Goal: Connect with others: Connect with other users

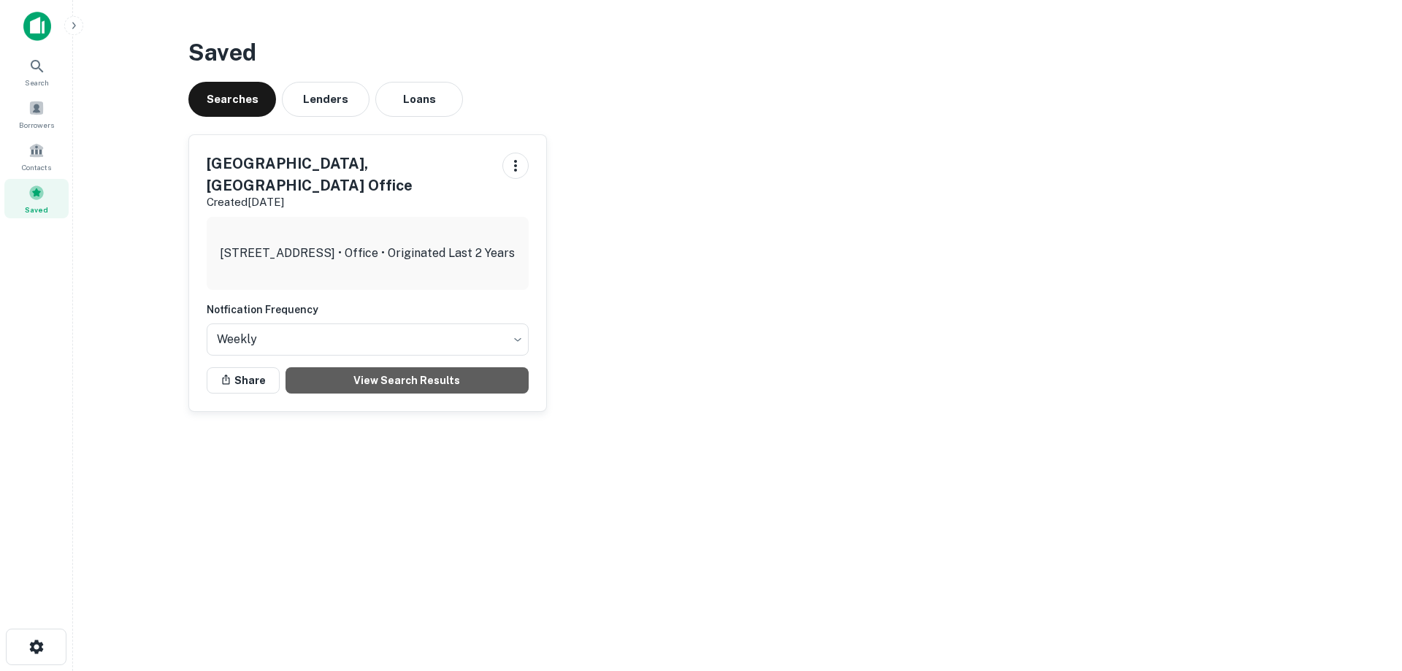
click at [439, 367] on link "View Search Results" at bounding box center [406, 380] width 243 height 26
click at [26, 104] on div "Borrowers" at bounding box center [36, 110] width 64 height 33
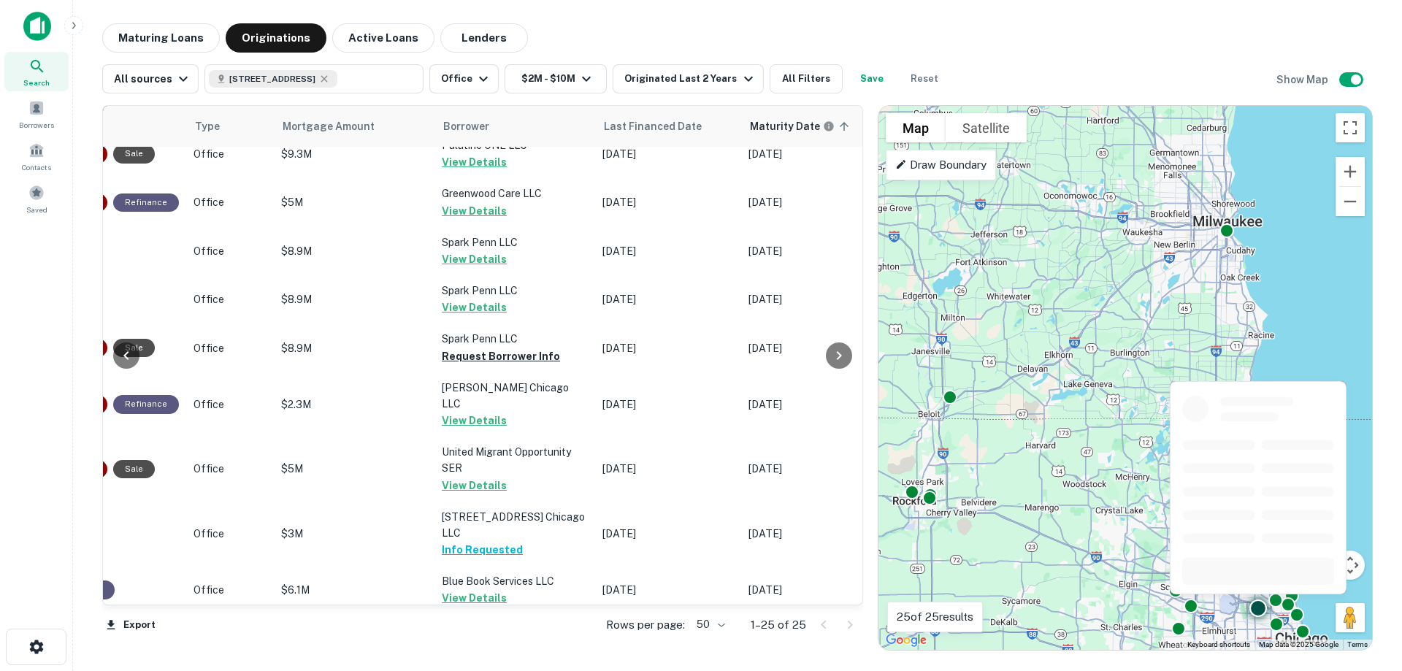
scroll to position [792, 542]
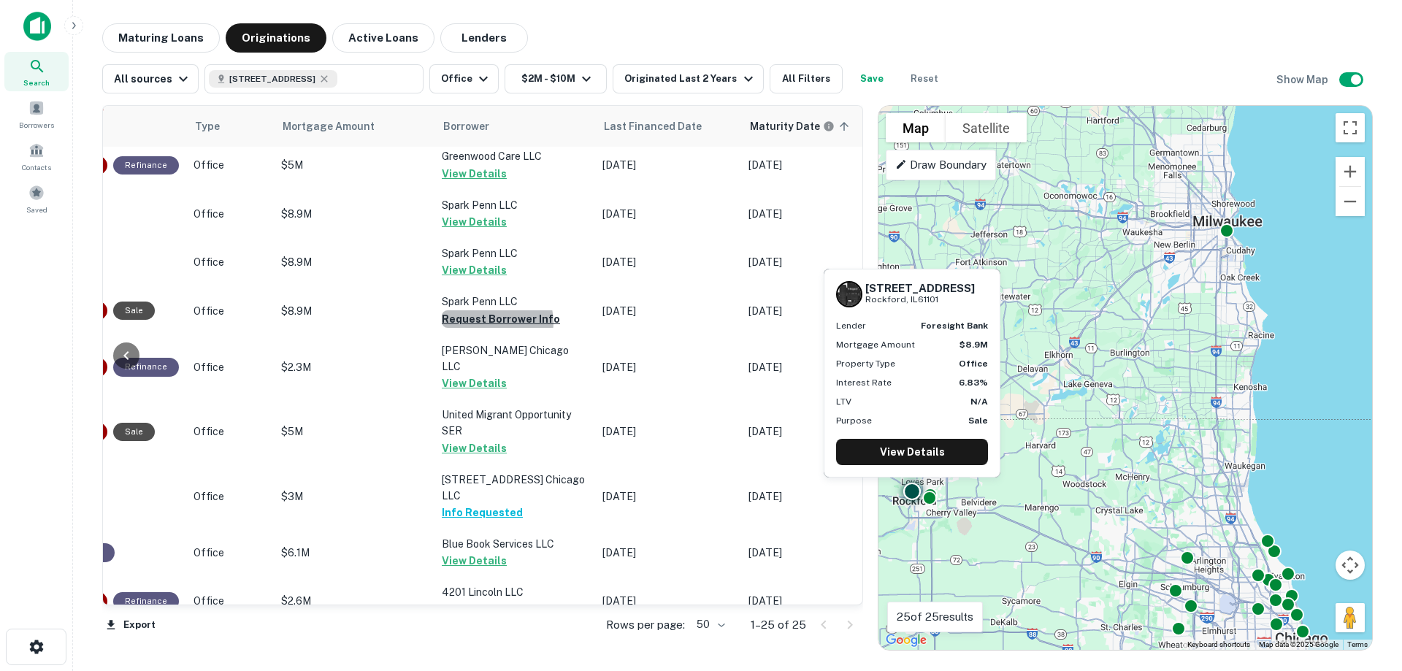
click at [488, 310] on button "Request Borrower Info" at bounding box center [501, 319] width 118 height 18
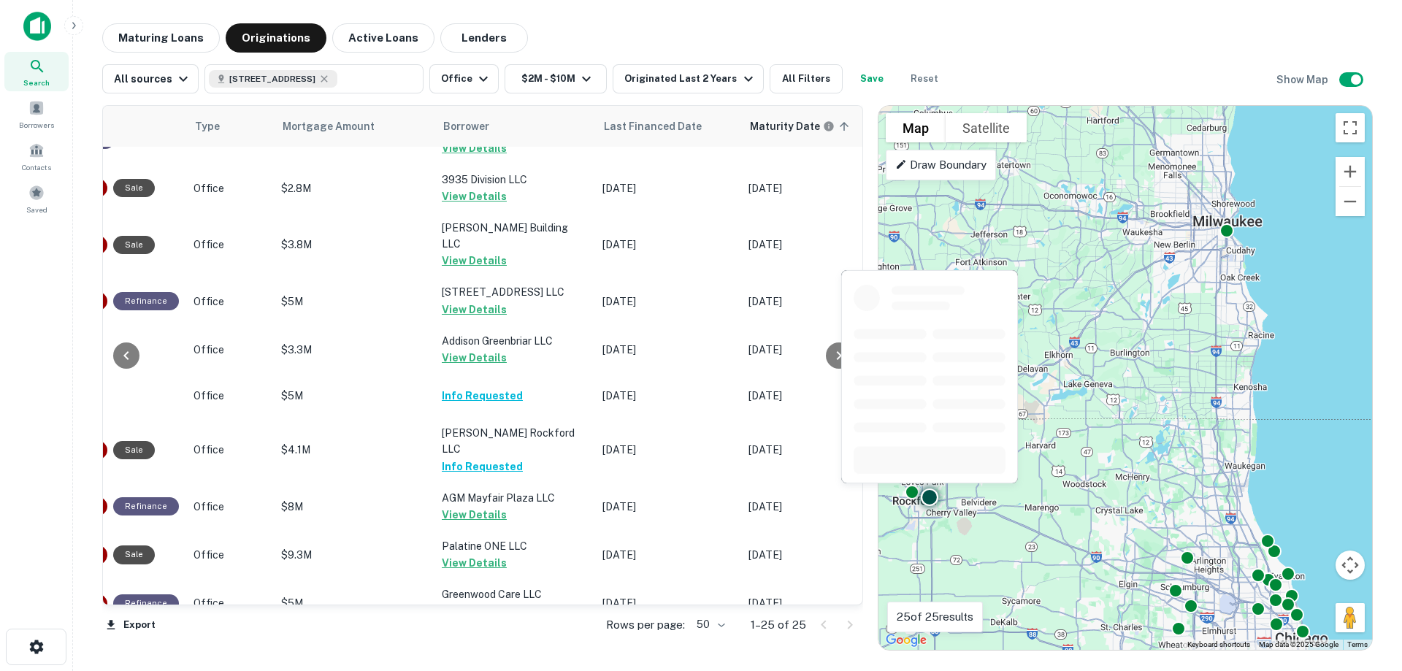
scroll to position [0, 542]
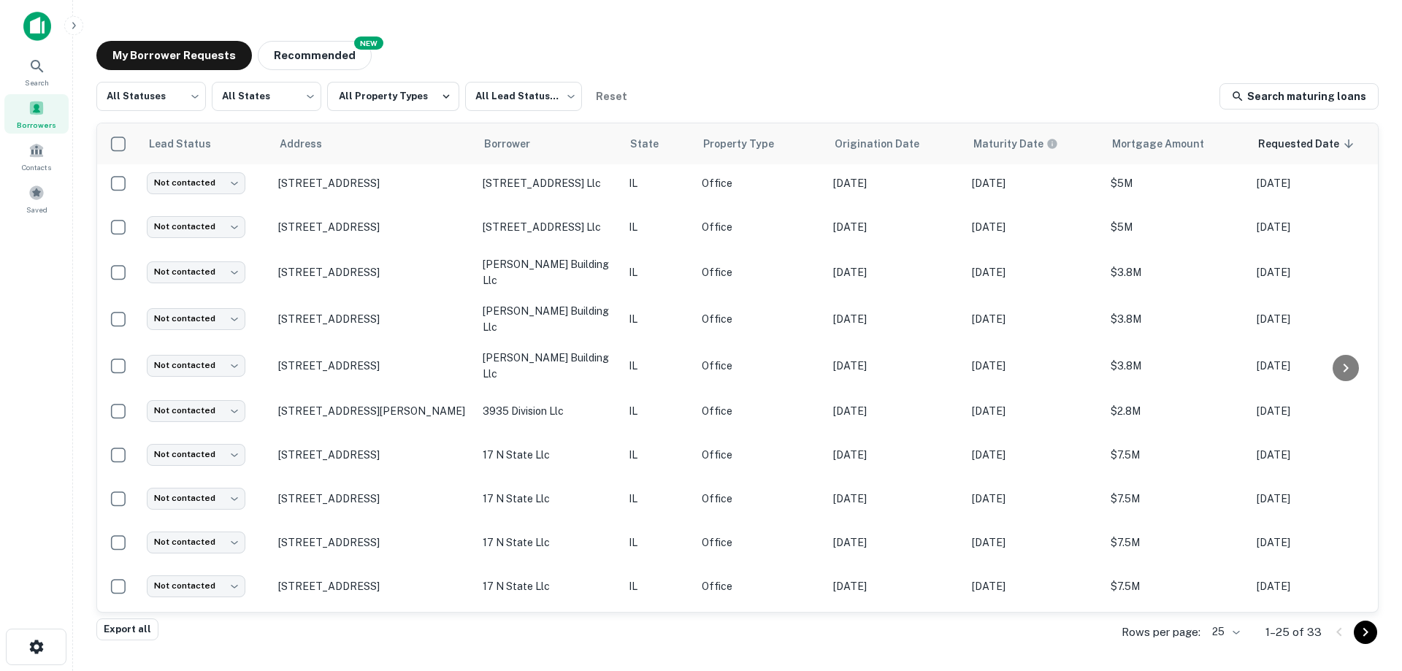
scroll to position [667, 0]
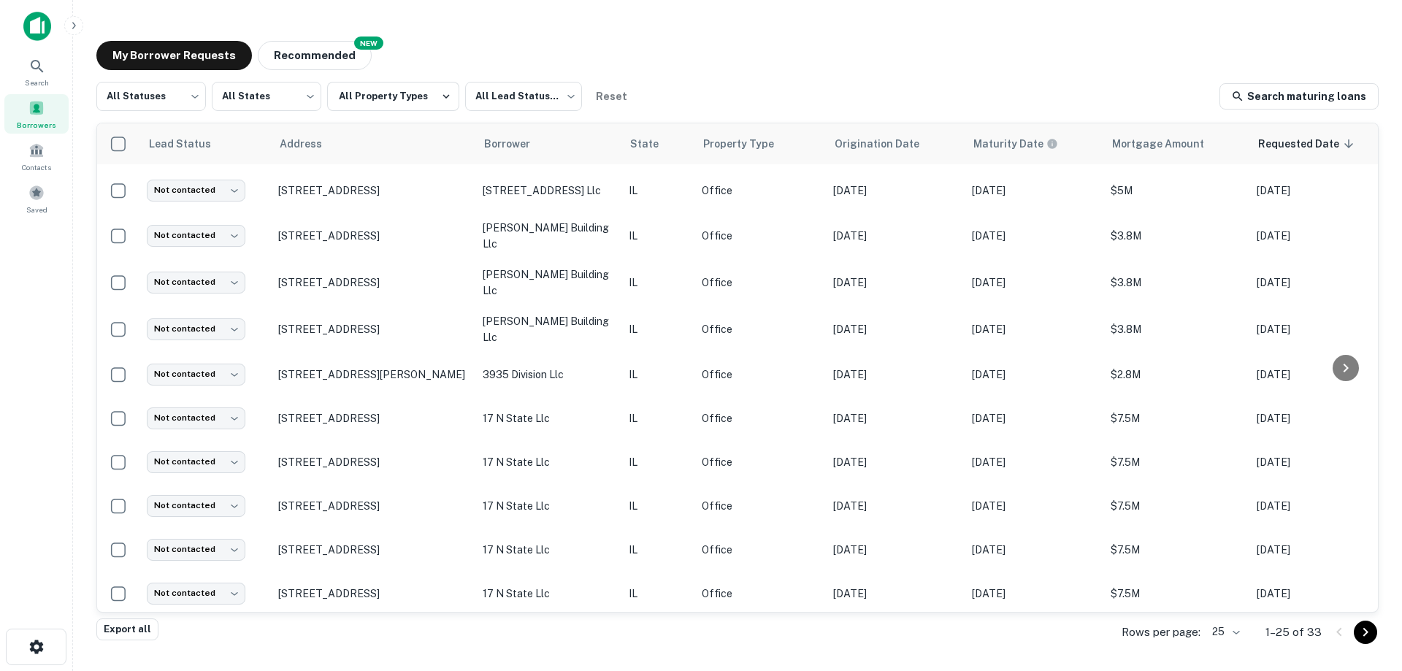
click at [1238, 634] on body "Search Borrowers Contacts Saved My Borrower Requests NEW Recommended All Status…" at bounding box center [701, 335] width 1402 height 671
click at [1218, 533] on li "50" at bounding box center [1227, 535] width 50 height 26
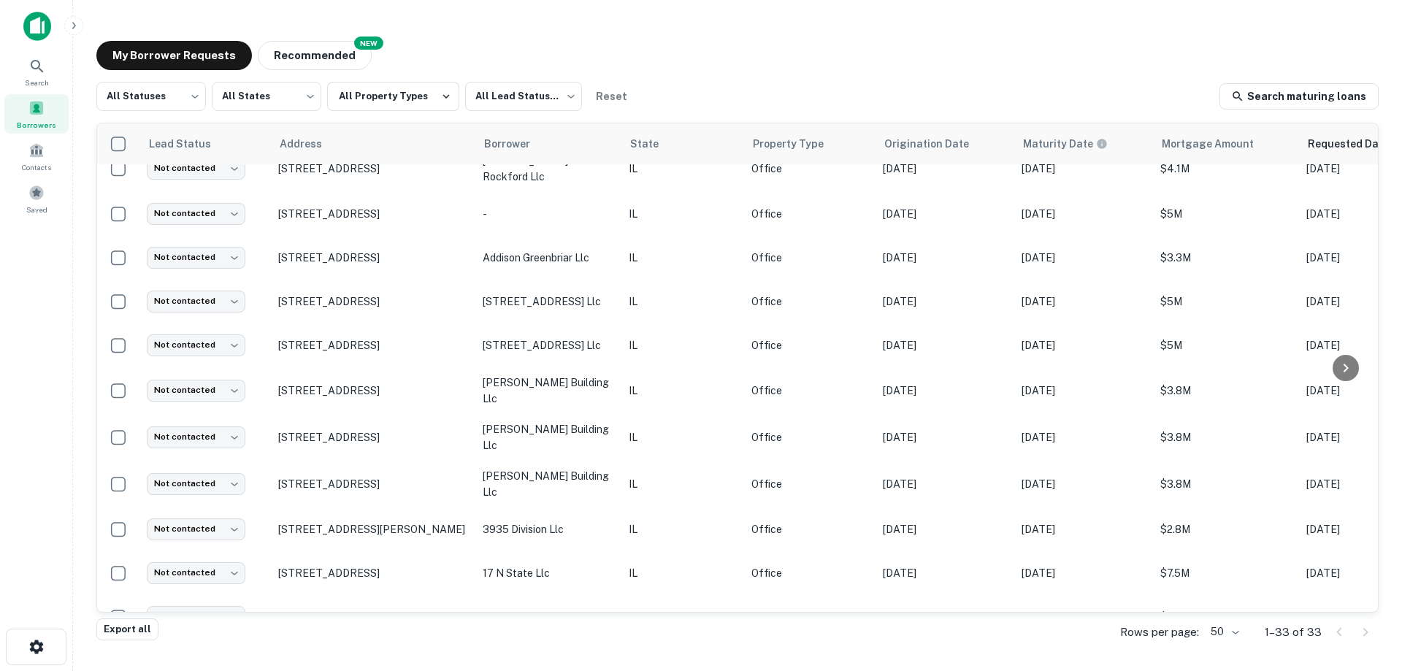
scroll to position [667, 0]
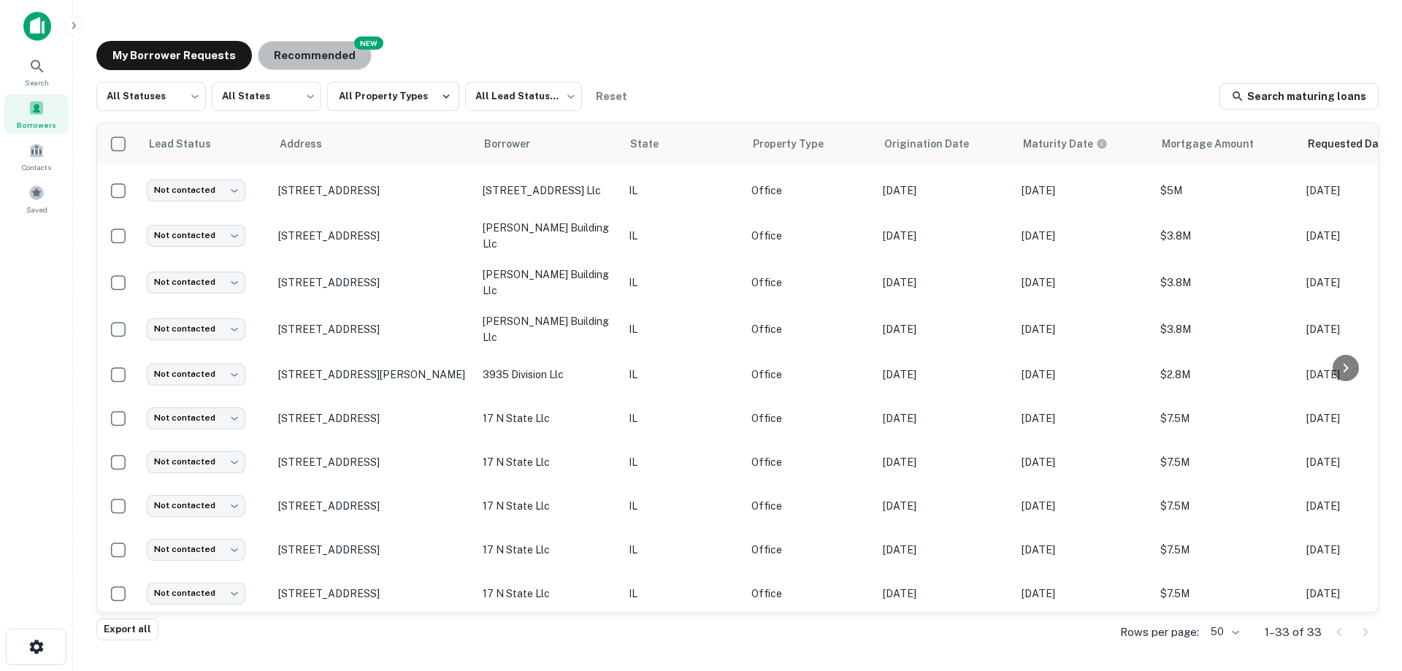
click at [334, 60] on button "Recommended" at bounding box center [315, 55] width 114 height 29
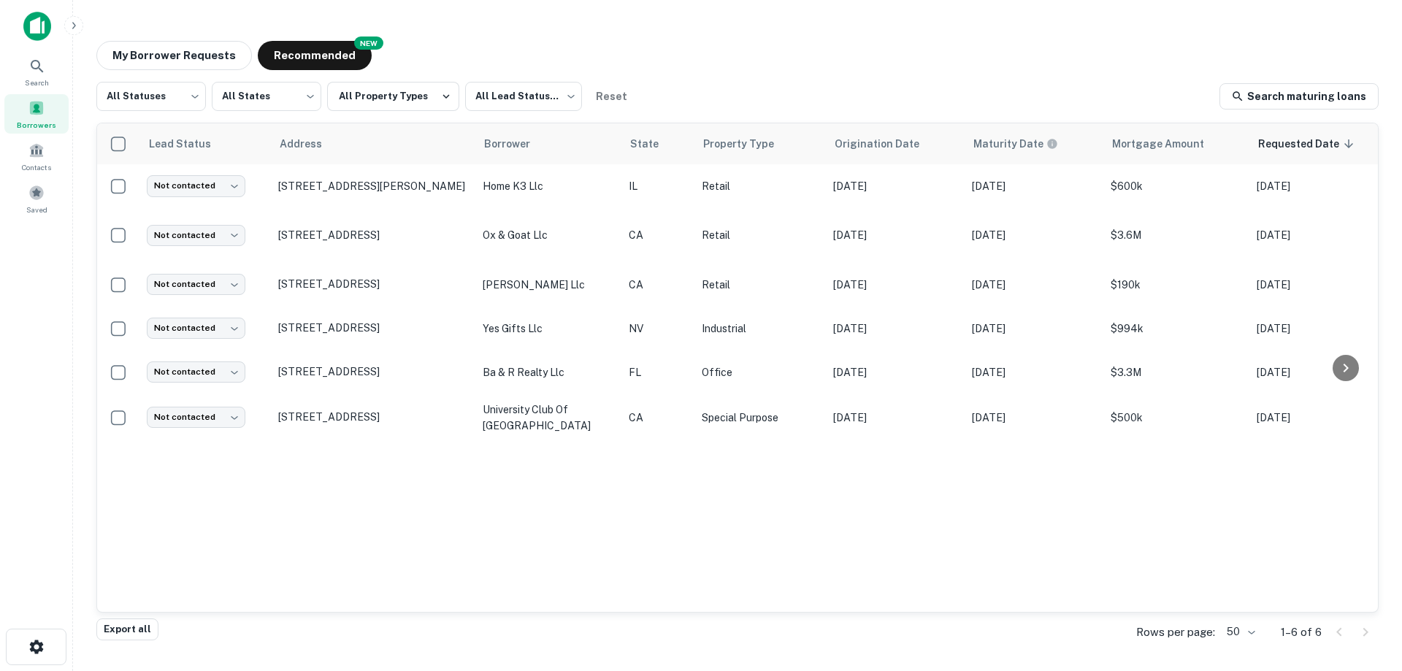
click at [148, 57] on button "My Borrower Requests" at bounding box center [174, 55] width 156 height 29
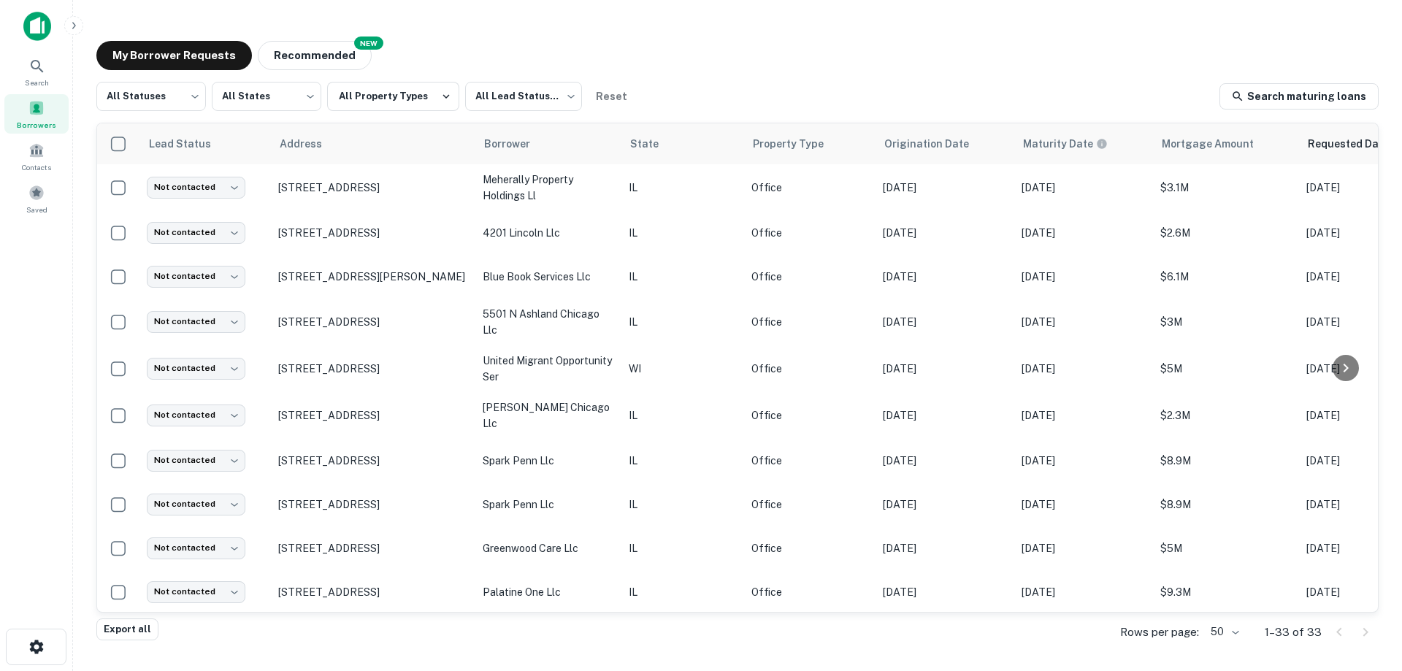
click at [739, 33] on div "My Borrower Requests NEW Recommended All Statuses *** ​ All States *** ​ All Pr…" at bounding box center [737, 331] width 1305 height 604
click at [42, 88] on div "Search" at bounding box center [36, 71] width 64 height 39
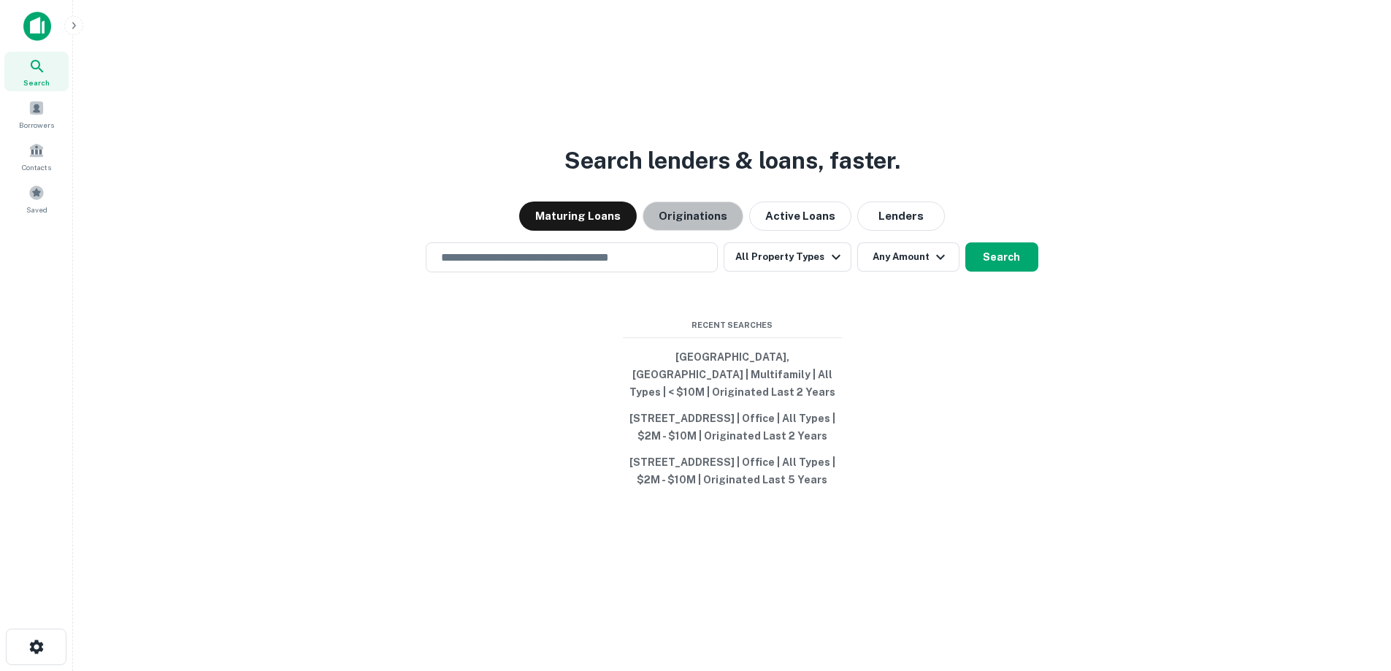
click at [683, 215] on button "Originations" at bounding box center [692, 215] width 101 height 29
click at [810, 257] on button "All Property Types" at bounding box center [786, 256] width 127 height 29
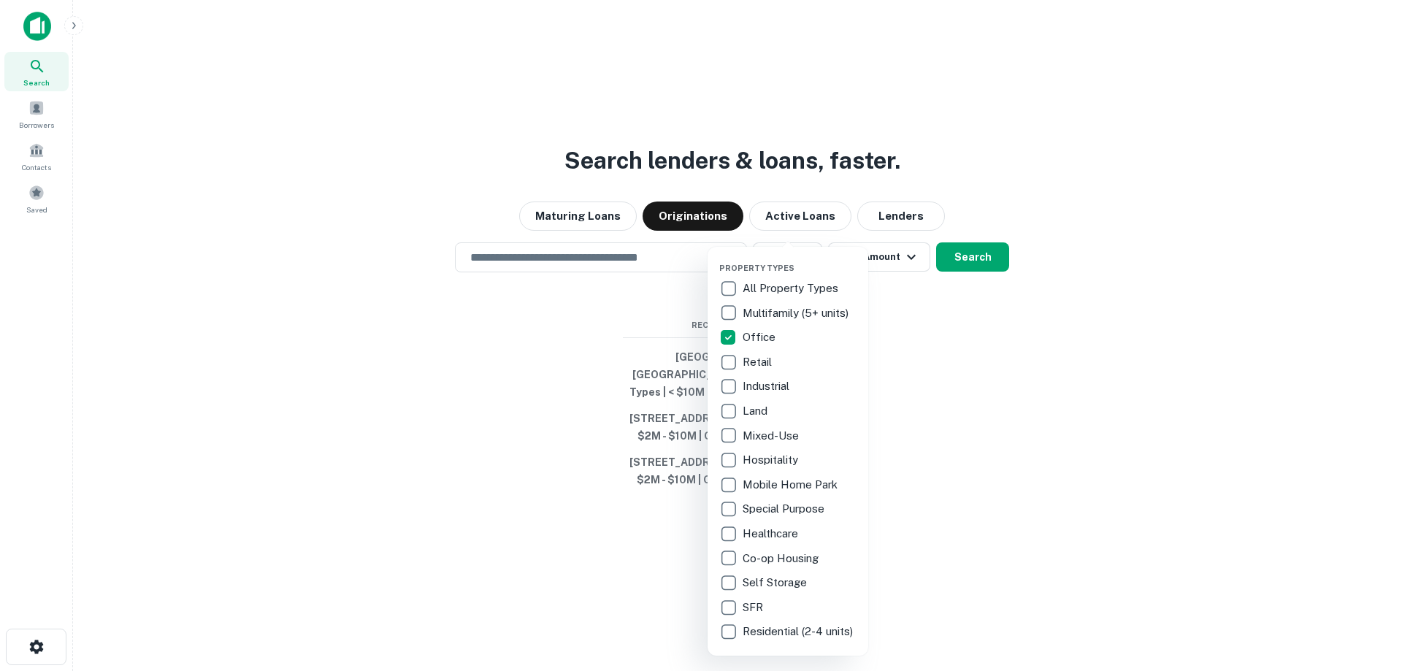
click at [512, 307] on div at bounding box center [701, 335] width 1402 height 671
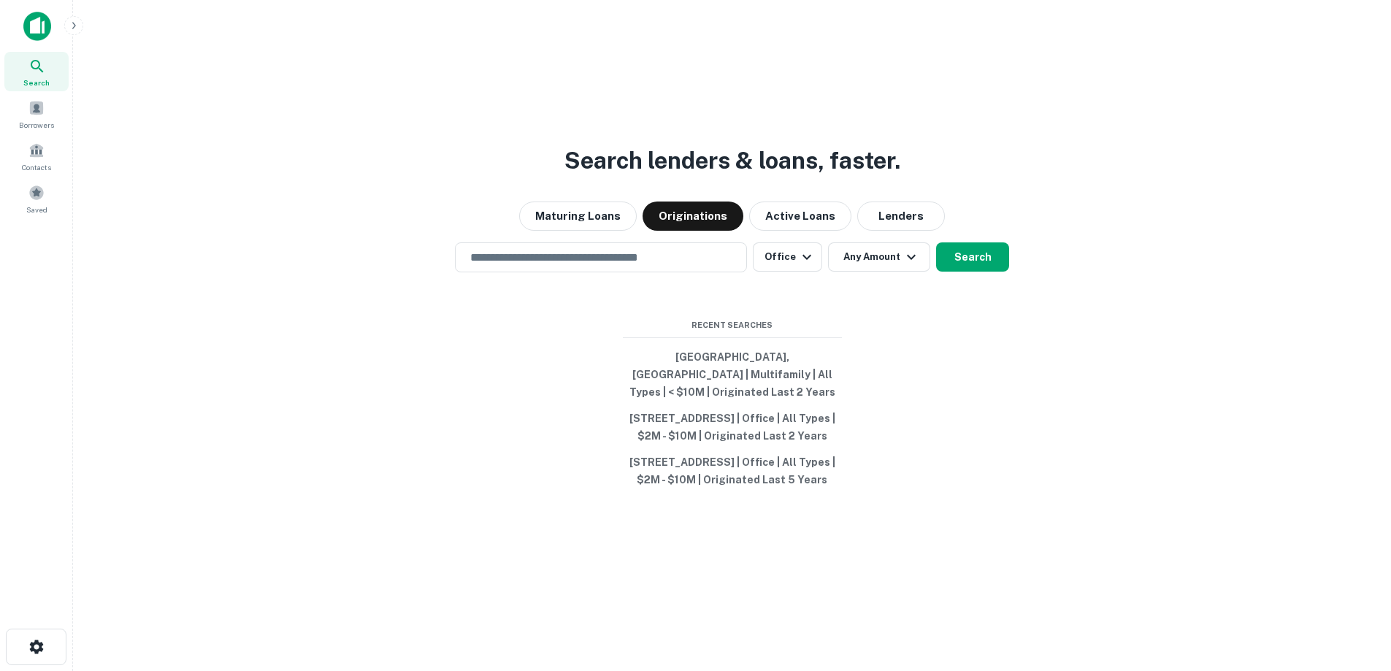
click at [608, 252] on input "text" at bounding box center [600, 257] width 279 height 17
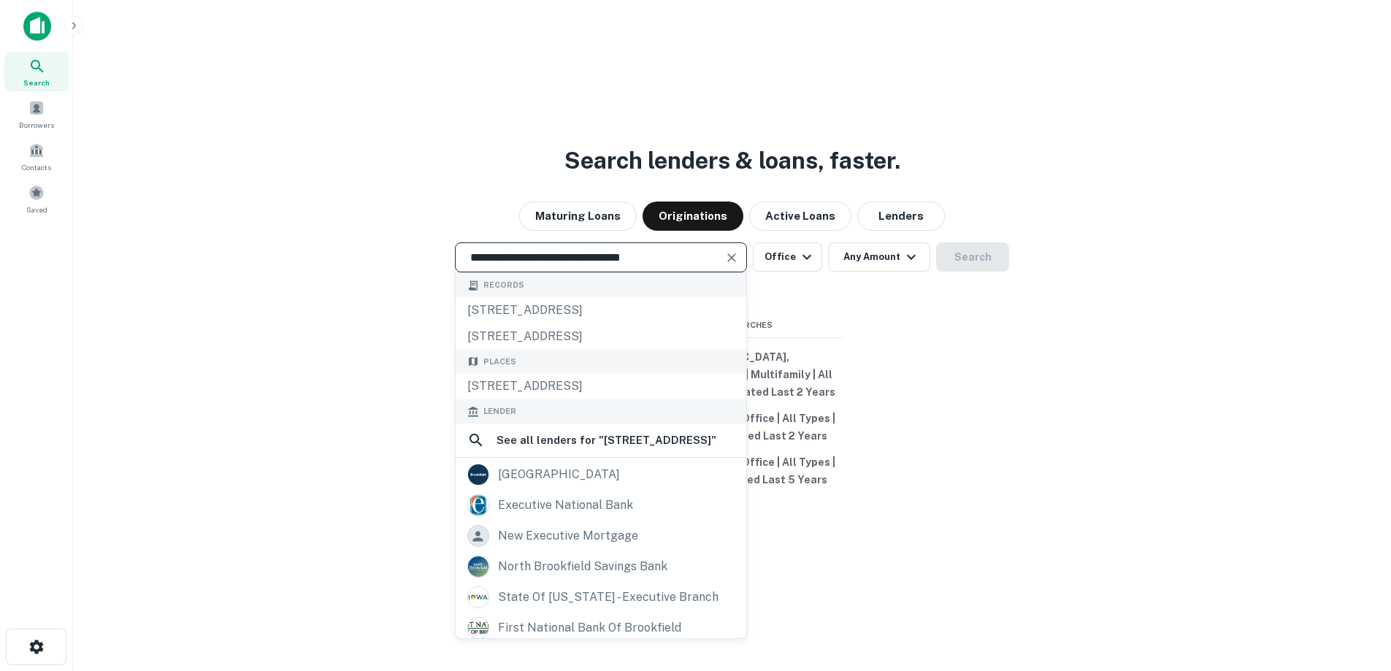
click at [583, 373] on div "300 N Executive Dr, Brookfield, WI, USA" at bounding box center [601, 386] width 291 height 26
type input "**********"
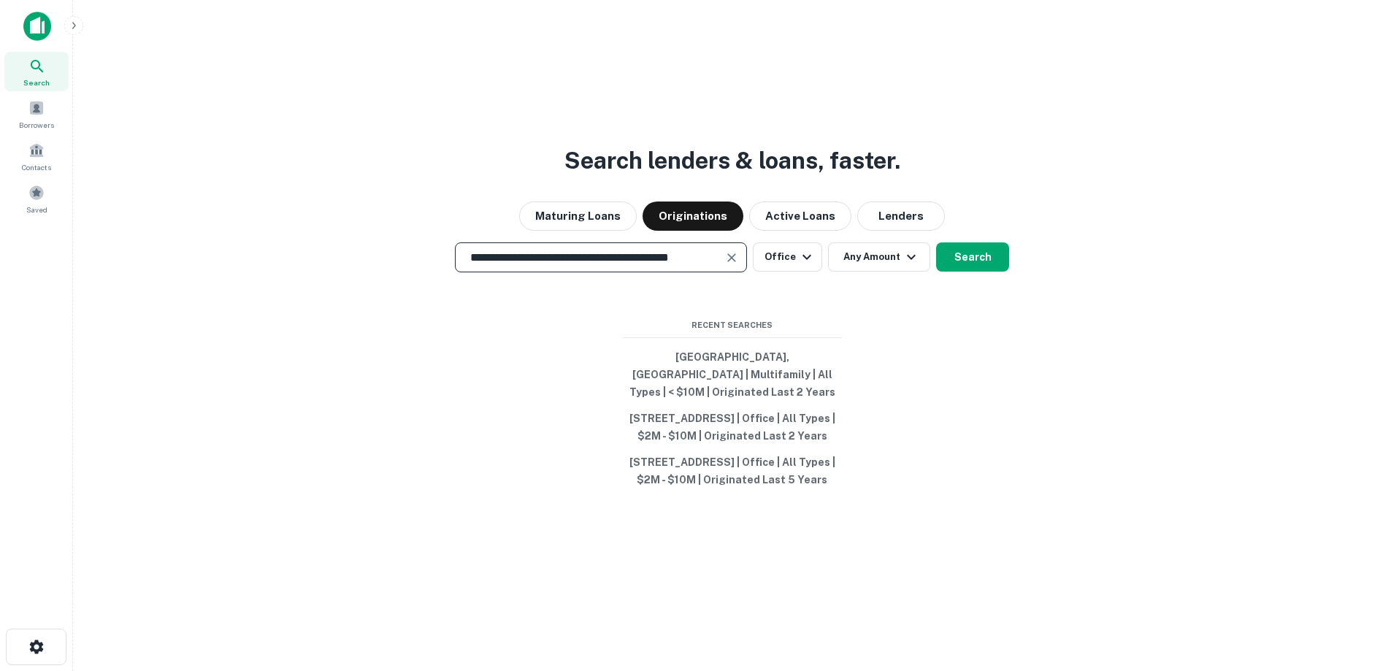
click at [970, 249] on button "Search" at bounding box center [972, 256] width 73 height 29
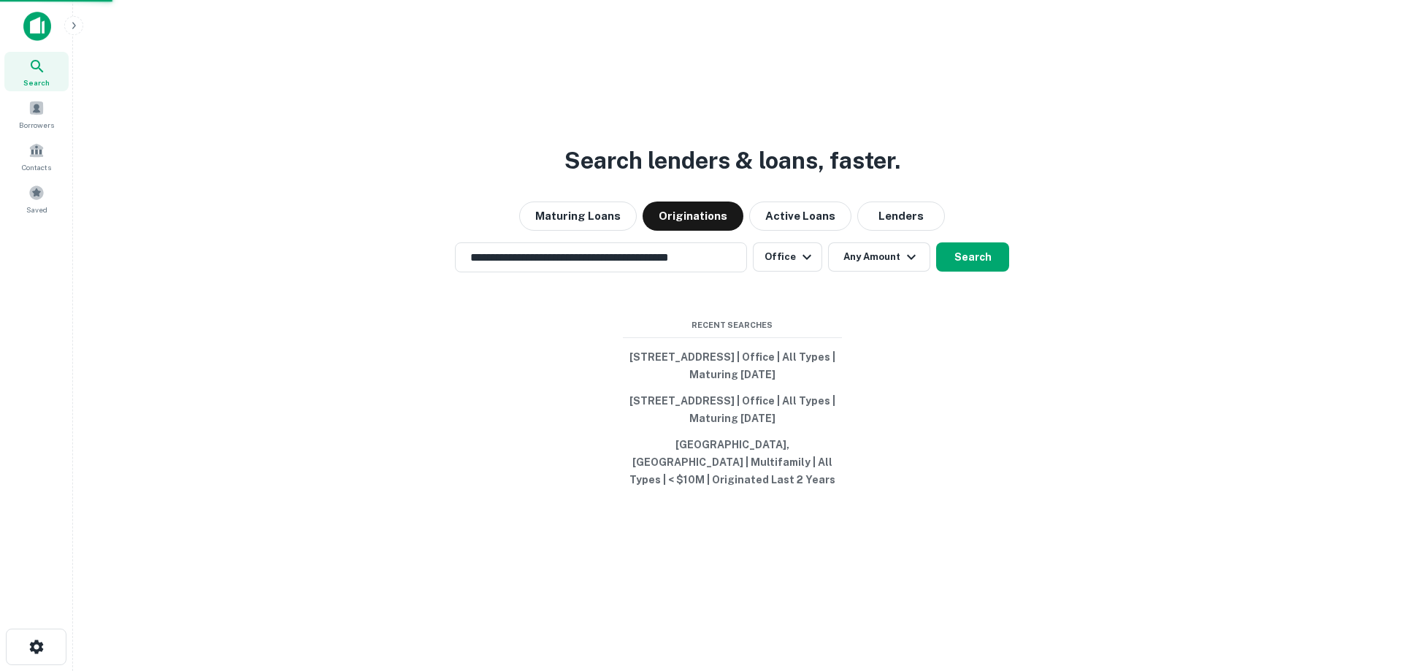
click at [672, 339] on div "[STREET_ADDRESS]" at bounding box center [700, 336] width 381 height 26
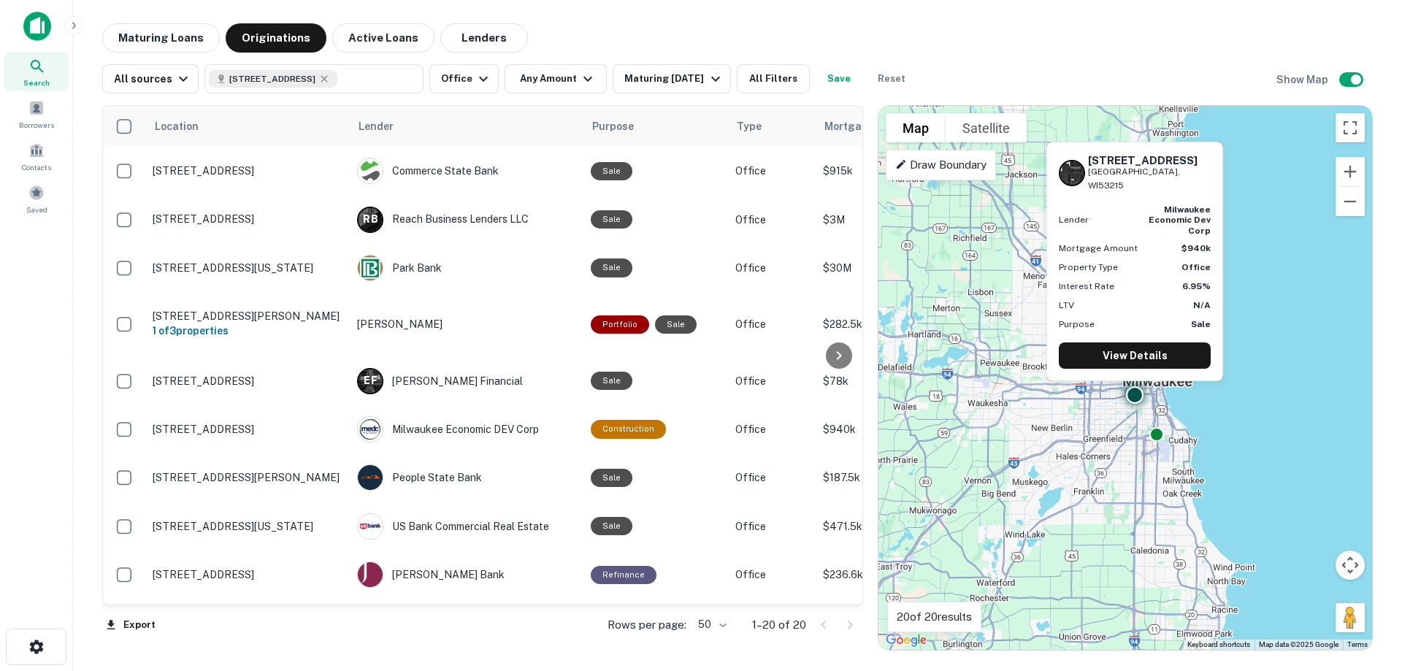
click at [715, 32] on div "Maturing Loans Originations Active Loans Lenders" at bounding box center [737, 37] width 1270 height 29
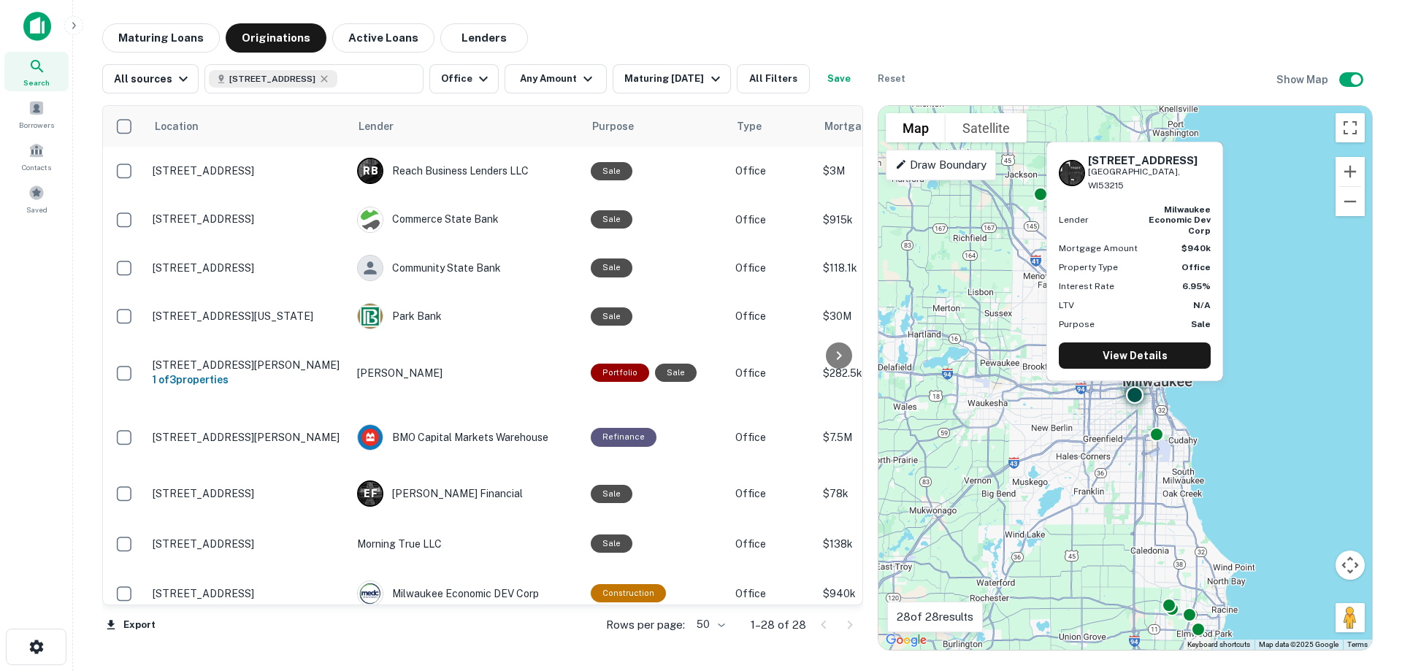
click at [1069, 45] on div "Maturing Loans Originations Active Loans Lenders" at bounding box center [737, 37] width 1270 height 29
click at [1048, 142] on div "To activate drag with keyboard, press Alt + Enter. Once in keyboard drag state,…" at bounding box center [1125, 378] width 494 height 544
click at [1068, 481] on div "To activate drag with keyboard, press Alt + Enter. Once in keyboard drag state,…" at bounding box center [1125, 378] width 494 height 544
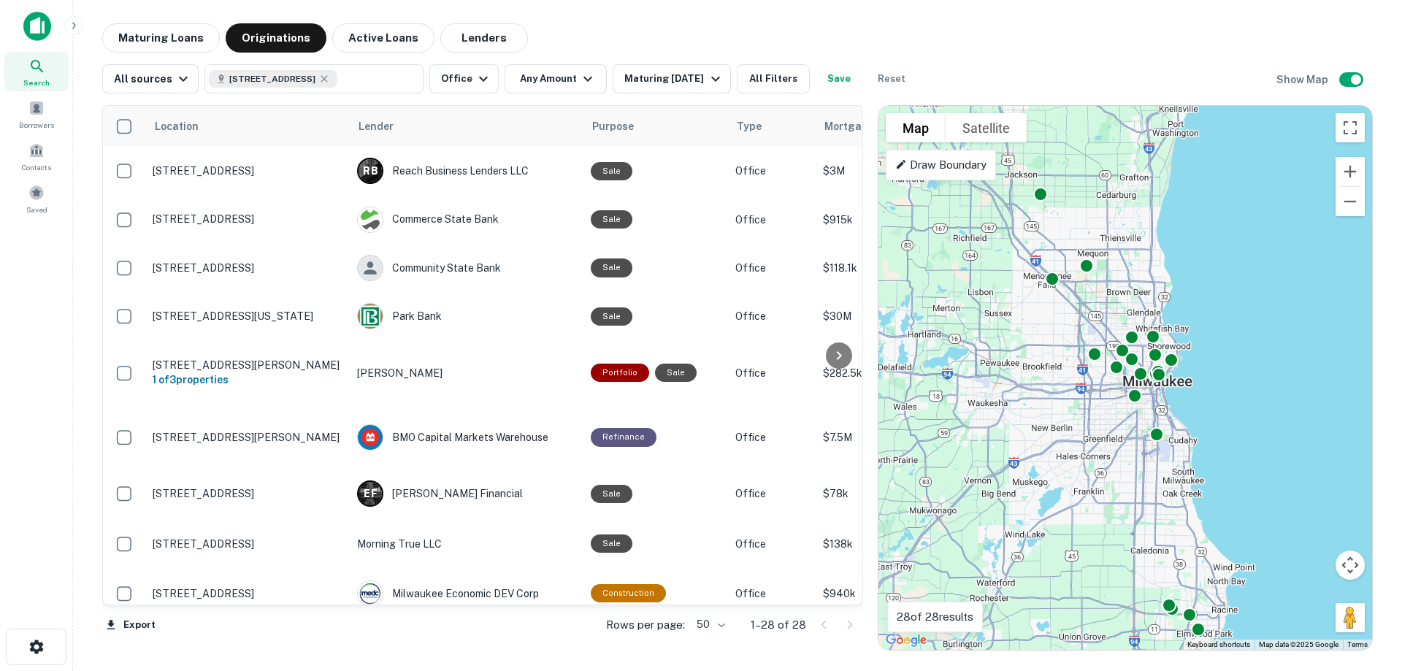
click at [410, 638] on div "Export Rows per page: 50 ** 1–28 of 28" at bounding box center [482, 624] width 761 height 39
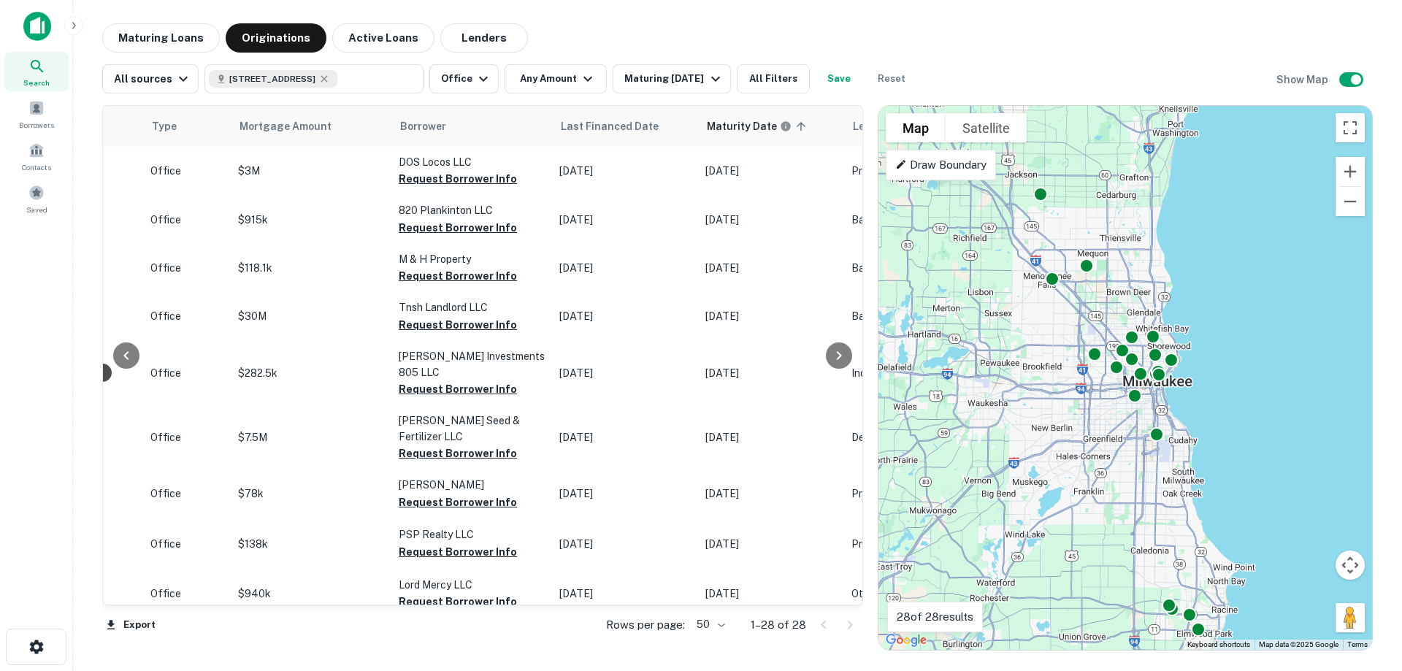
scroll to position [0, 591]
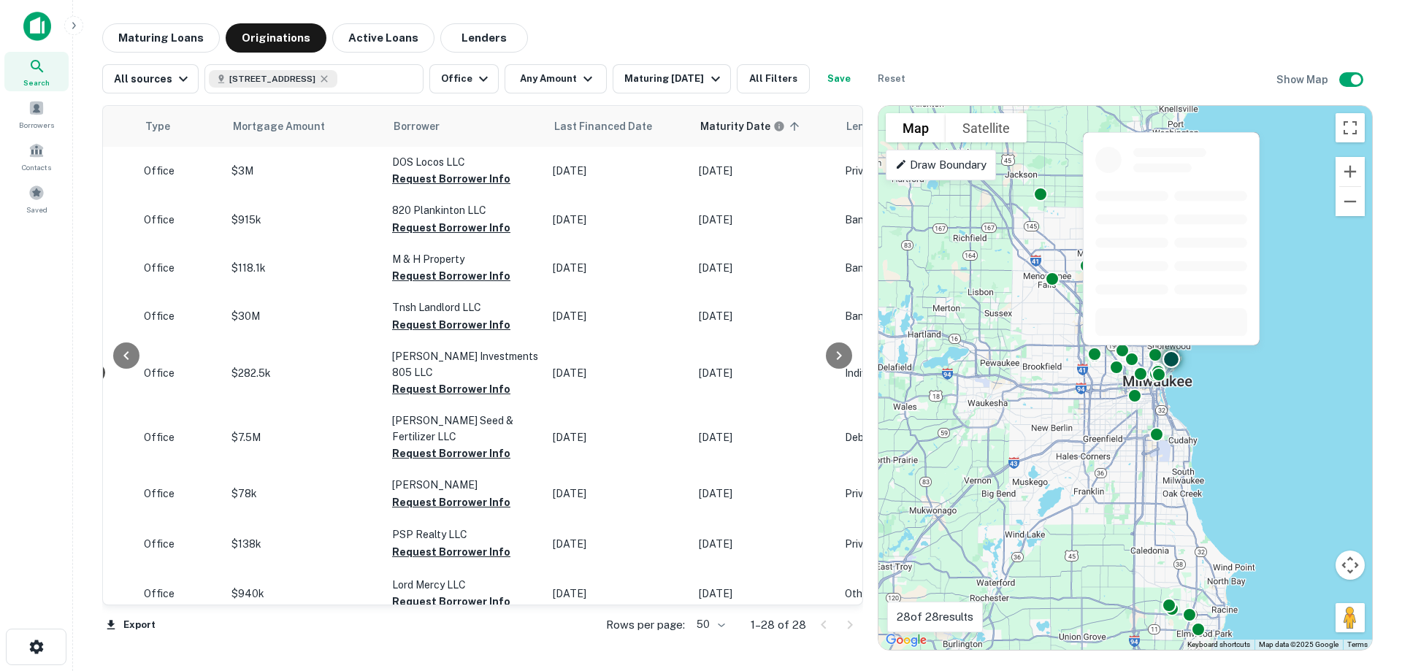
click at [438, 181] on button "Request Borrower Info" at bounding box center [451, 179] width 118 height 18
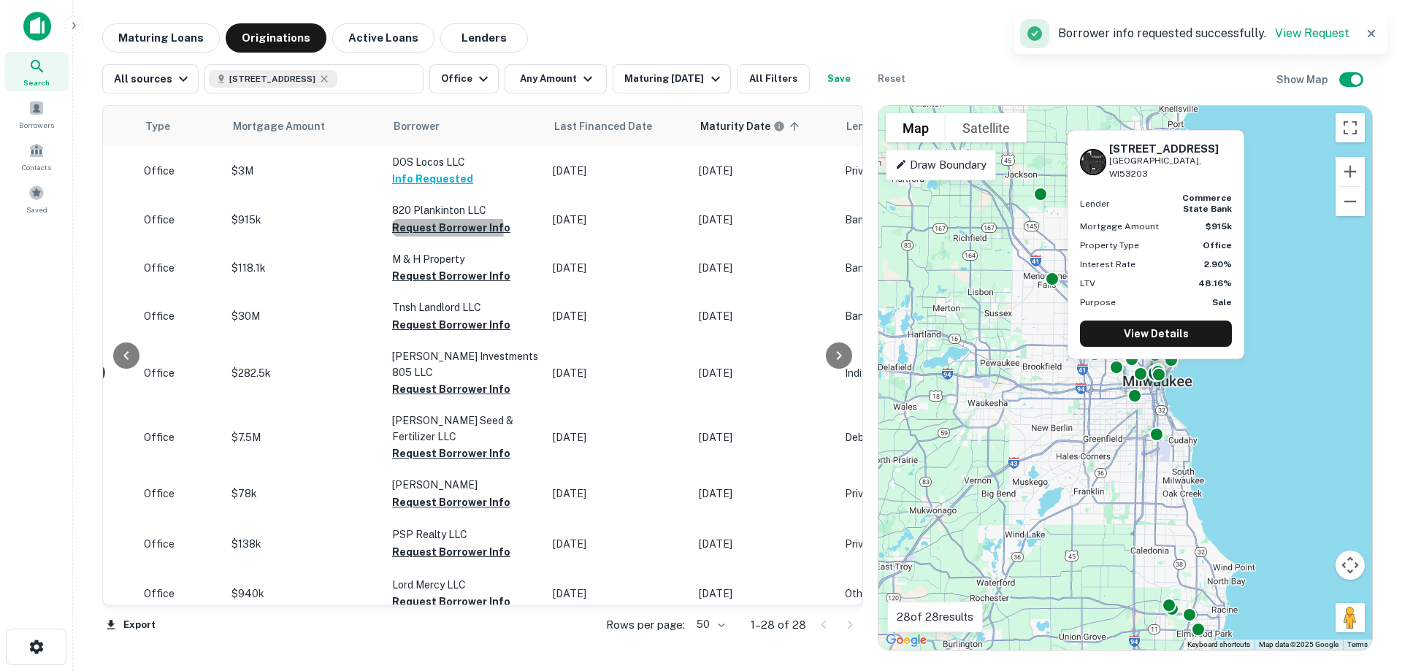
click at [432, 230] on button "Request Borrower Info" at bounding box center [451, 228] width 118 height 18
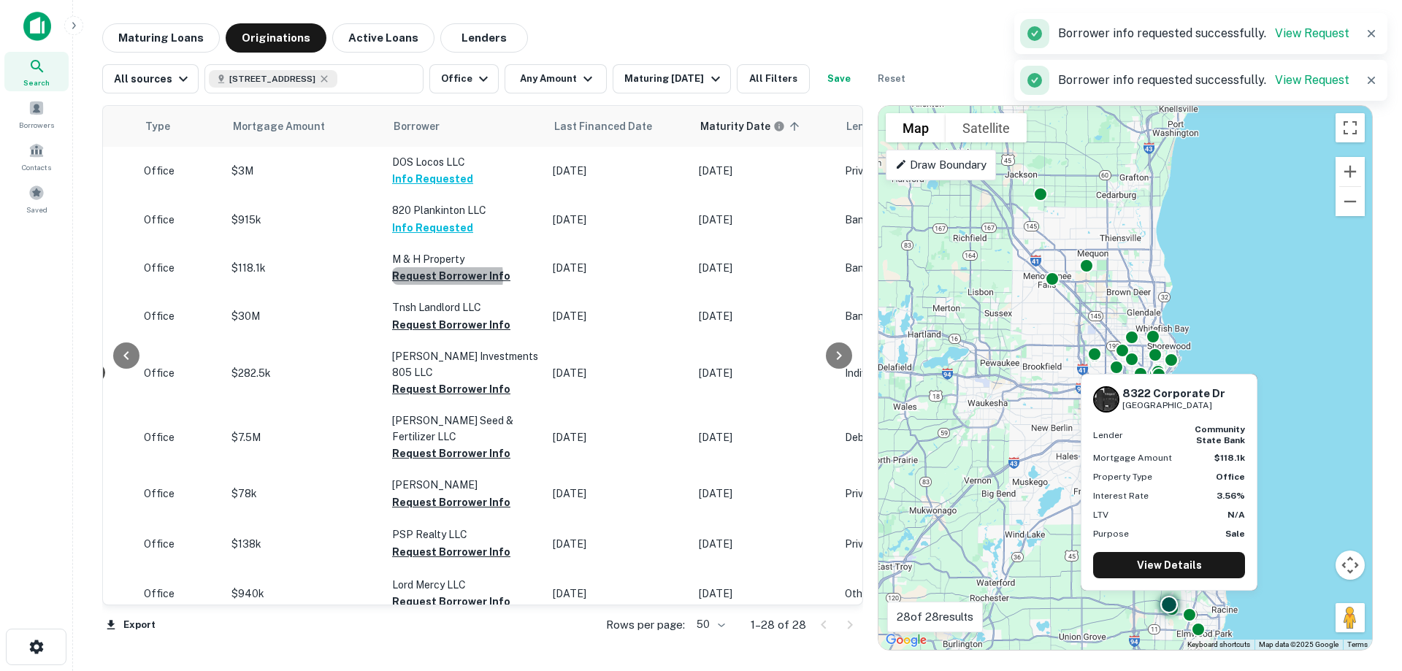
click at [423, 277] on button "Request Borrower Info" at bounding box center [451, 276] width 118 height 18
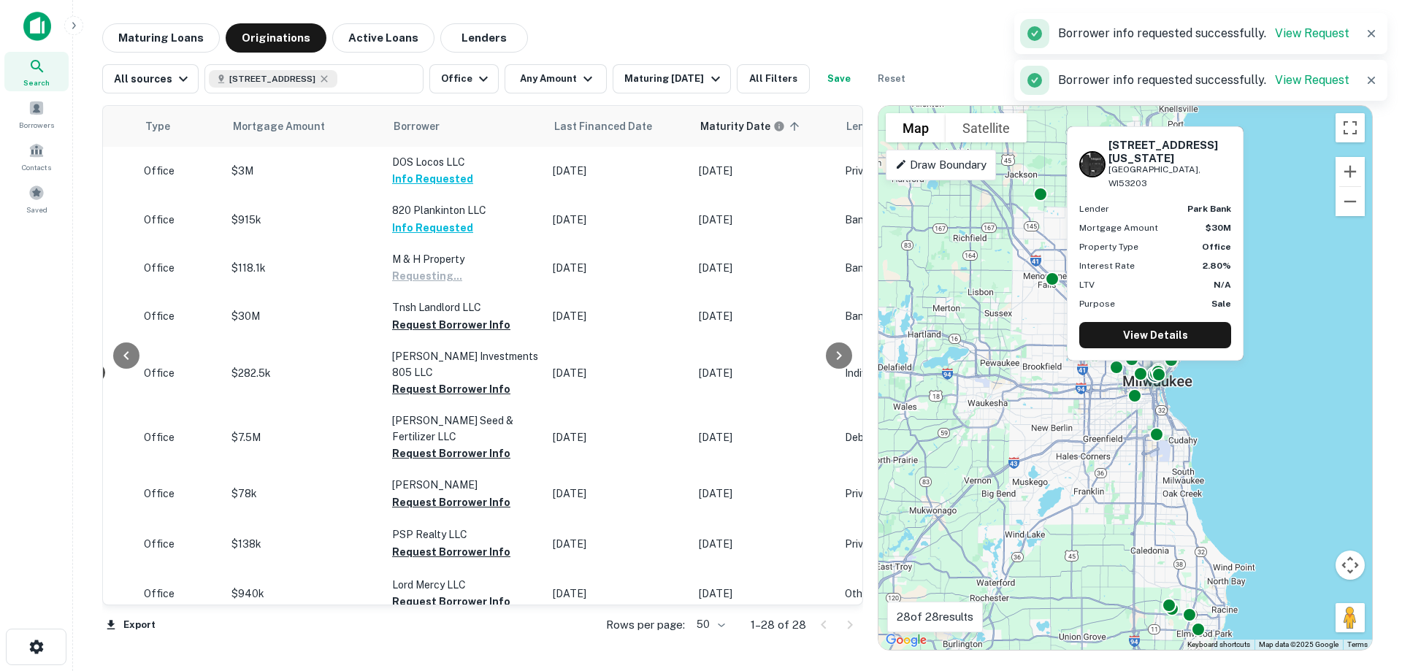
click at [420, 328] on button "Request Borrower Info" at bounding box center [451, 325] width 118 height 18
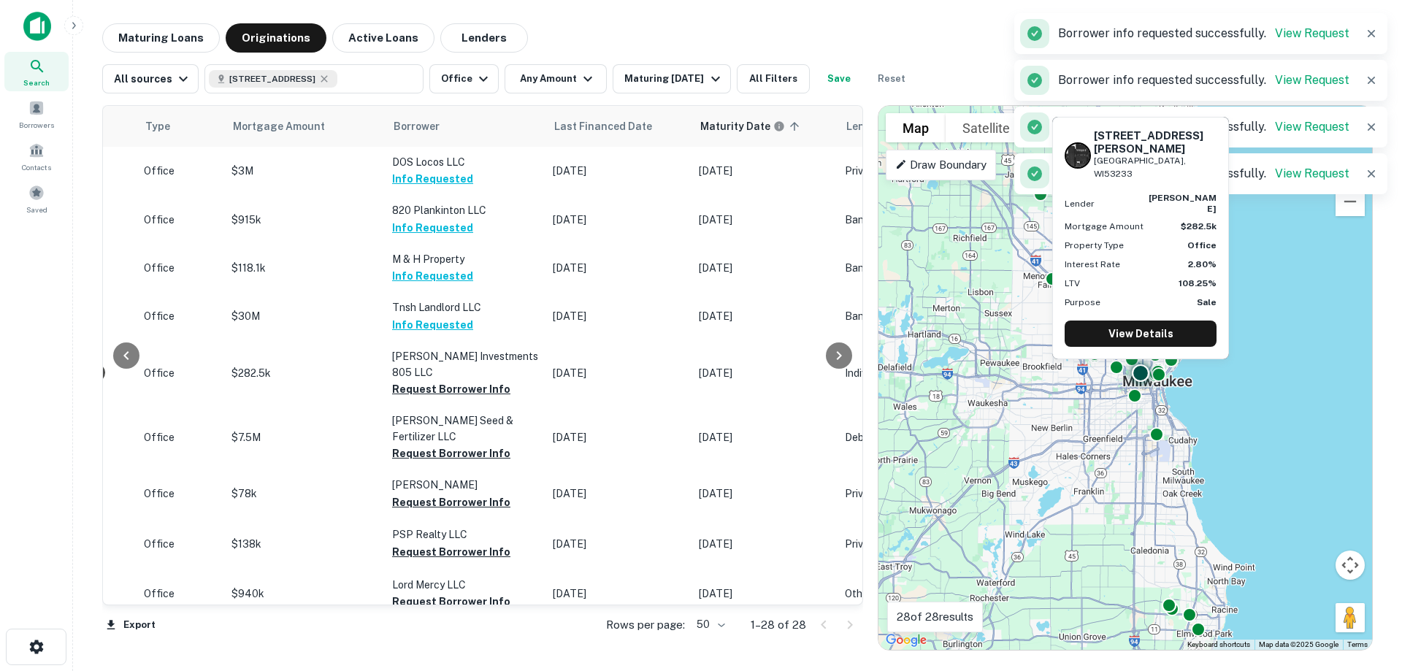
click at [422, 380] on button "Request Borrower Info" at bounding box center [451, 389] width 118 height 18
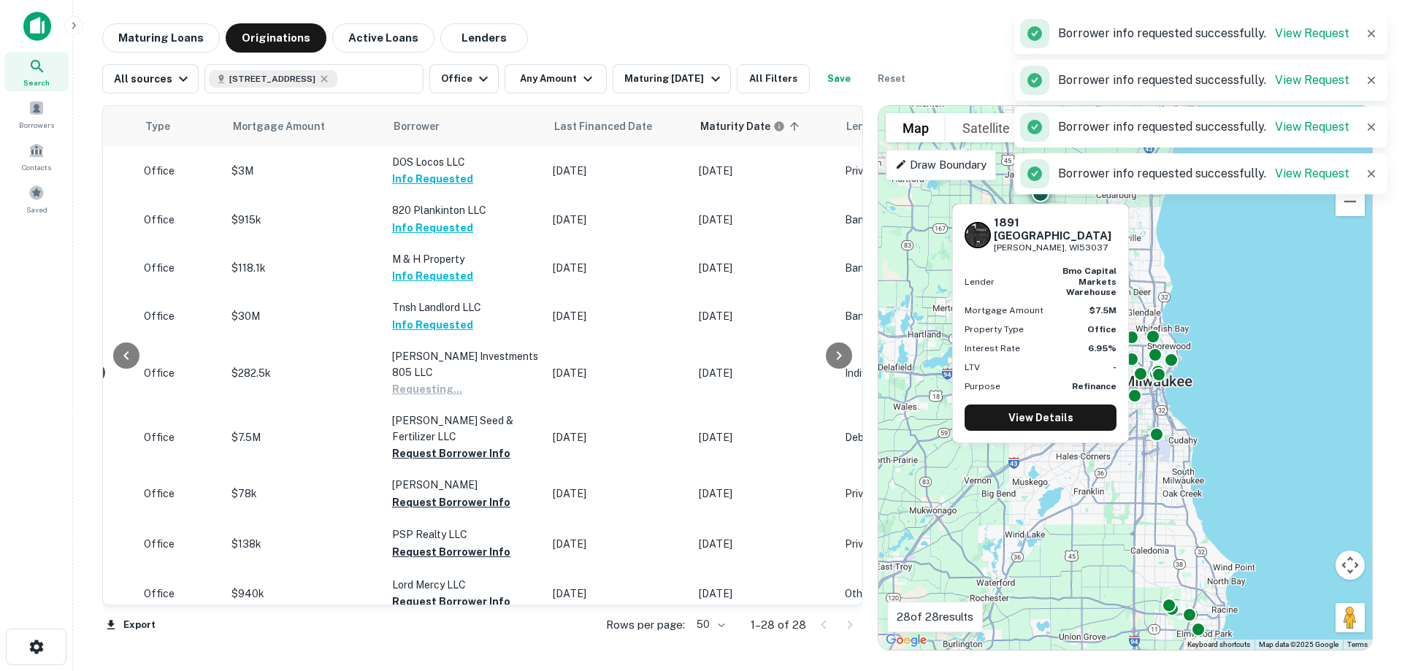
click at [418, 445] on button "Request Borrower Info" at bounding box center [451, 454] width 118 height 18
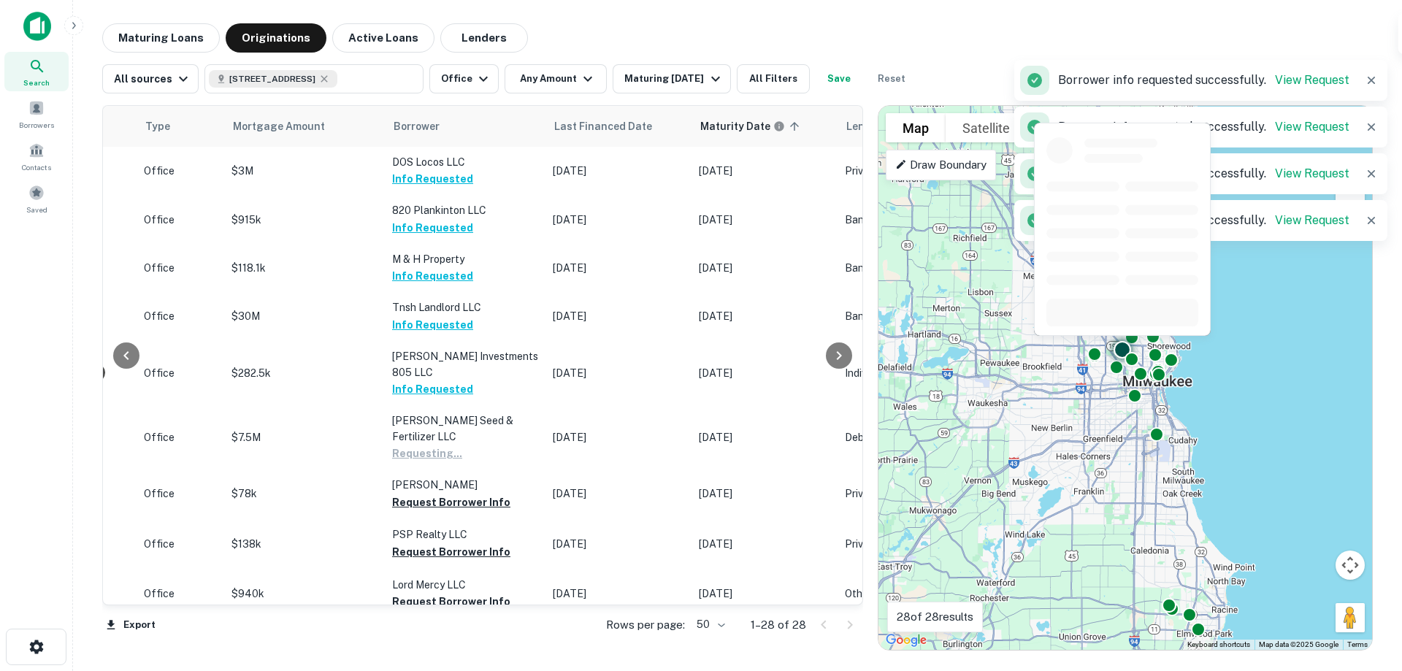
drag, startPoint x: 426, startPoint y: 482, endPoint x: 426, endPoint y: 496, distance: 13.9
click at [426, 494] on button "Request Borrower Info" at bounding box center [451, 503] width 118 height 18
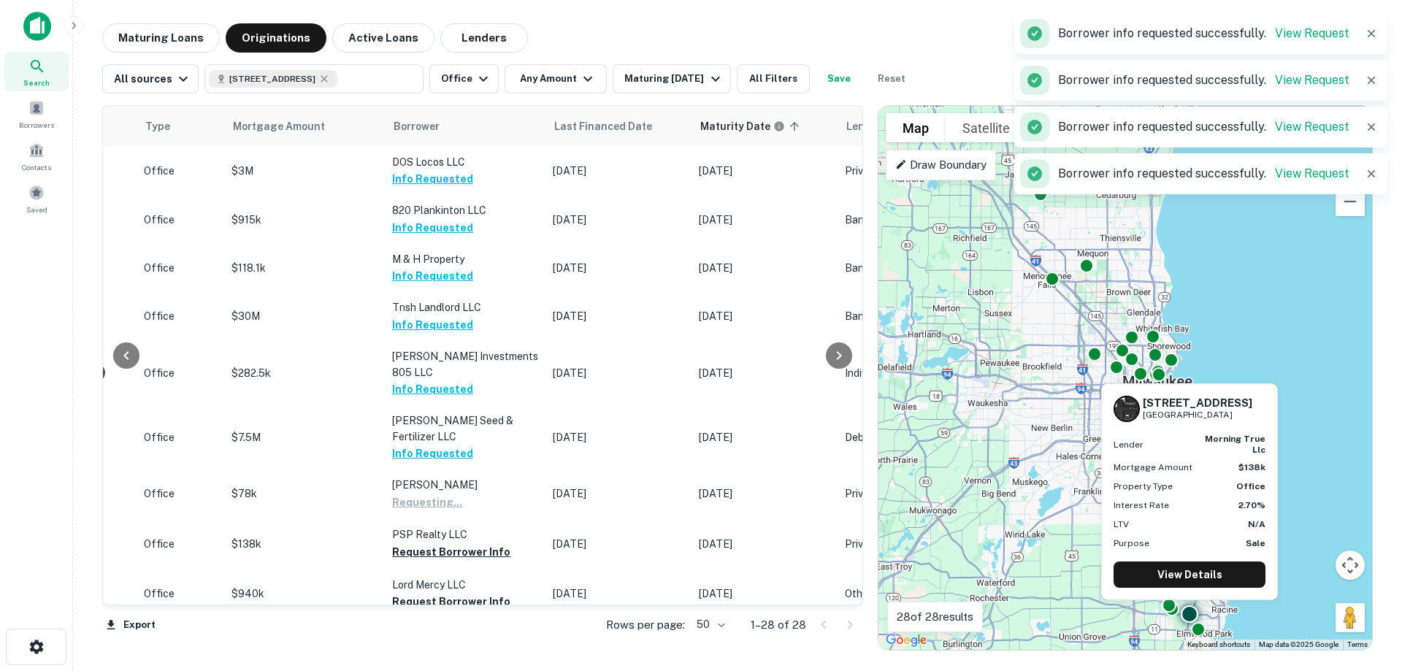
click at [431, 543] on button "Request Borrower Info" at bounding box center [451, 552] width 118 height 18
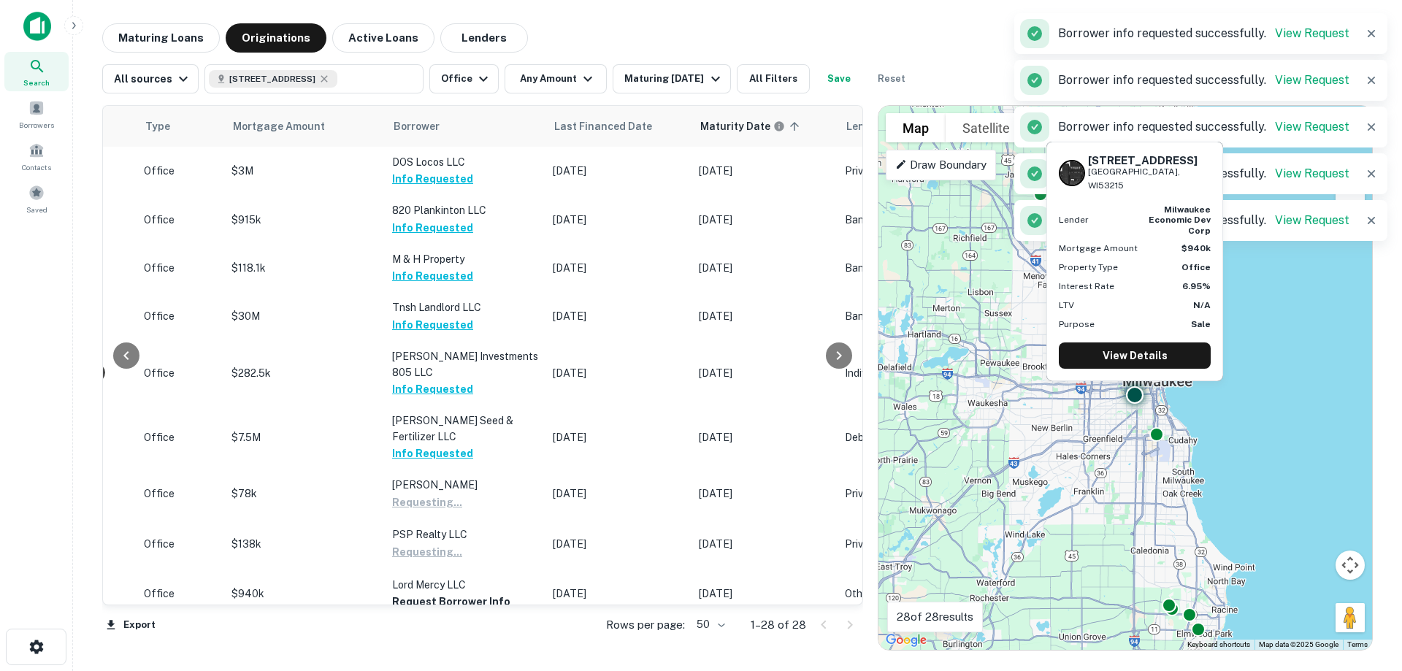
click at [433, 593] on button "Request Borrower Info" at bounding box center [451, 602] width 118 height 18
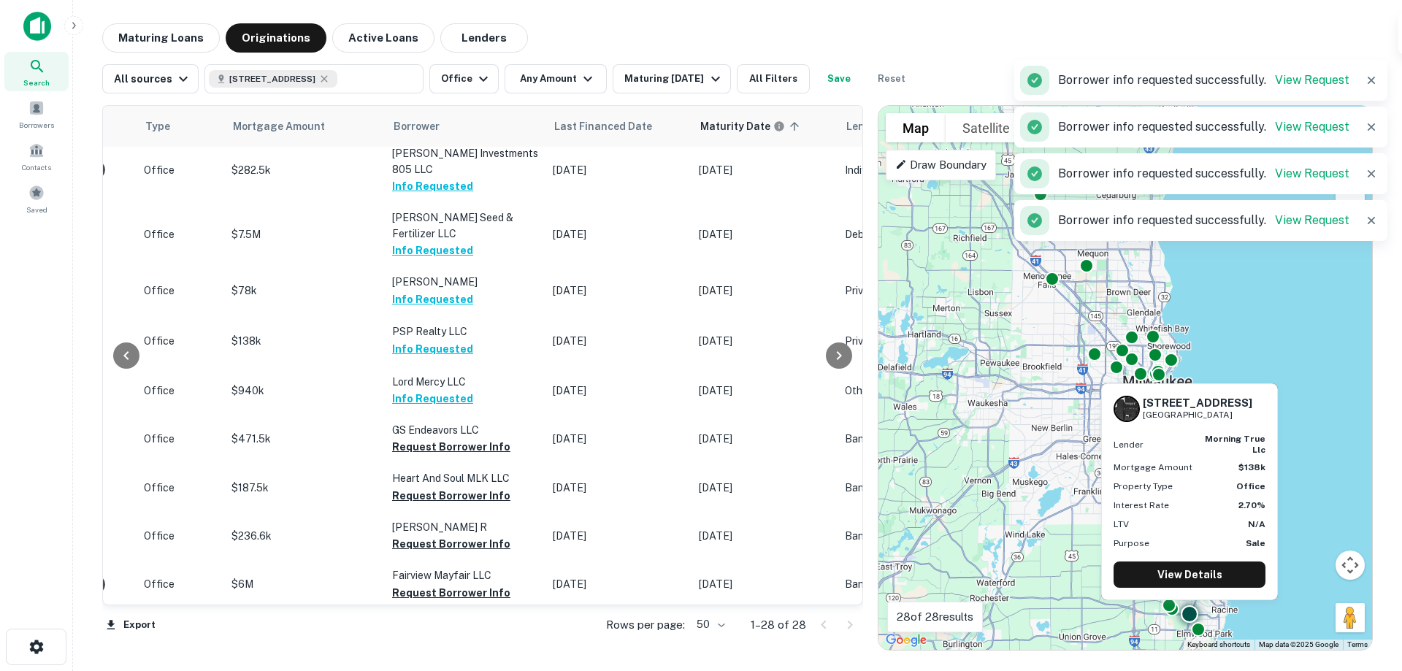
scroll to position [219, 591]
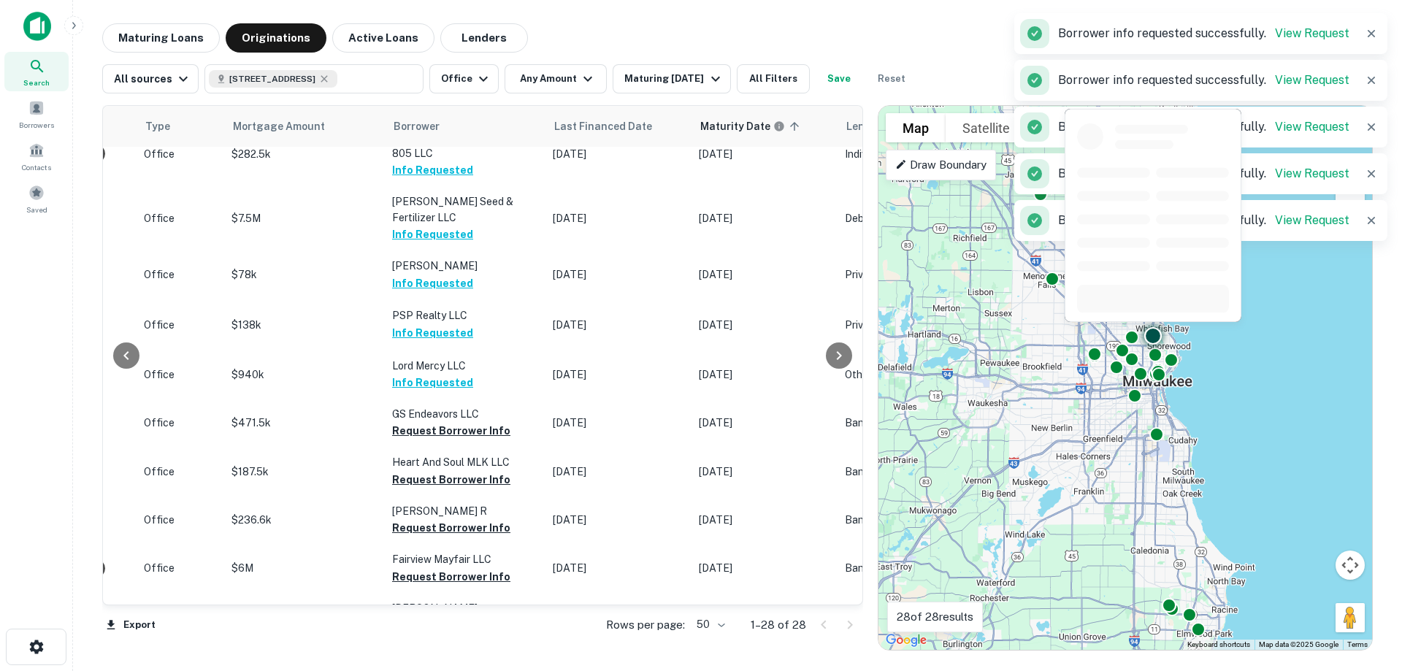
click at [432, 422] on button "Request Borrower Info" at bounding box center [451, 431] width 118 height 18
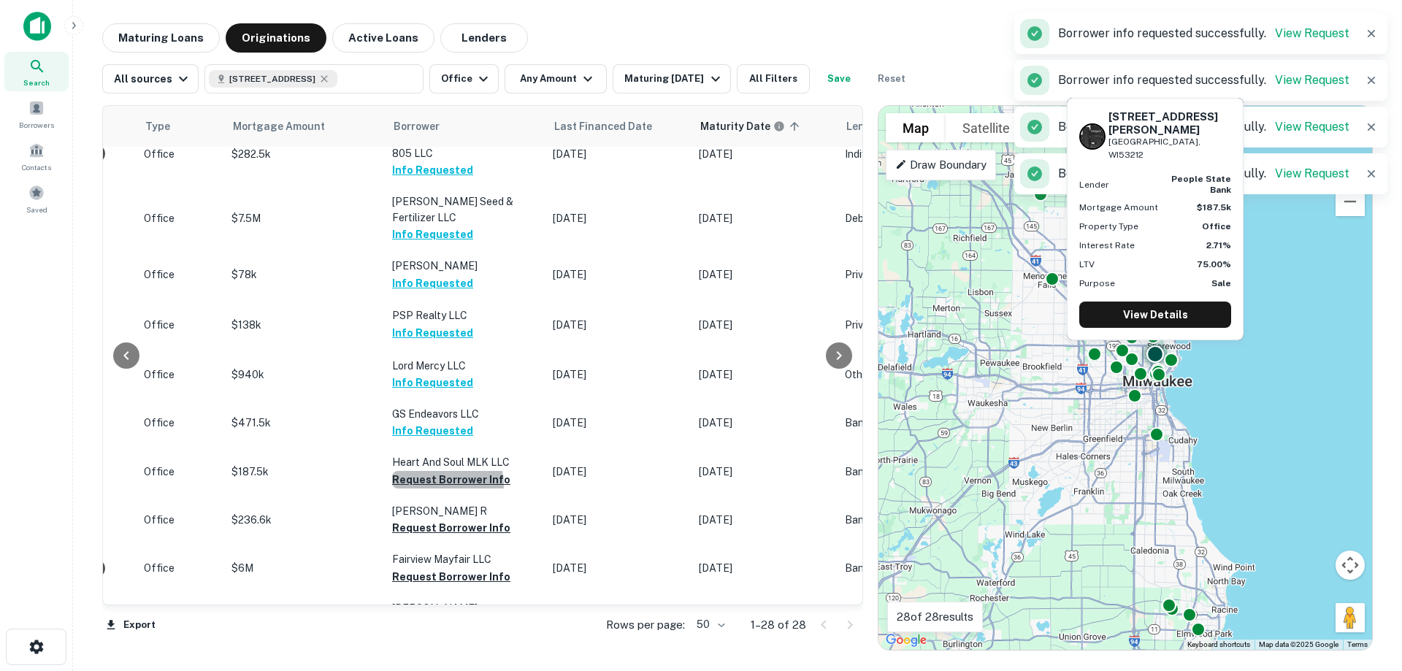
click at [429, 471] on button "Request Borrower Info" at bounding box center [451, 480] width 118 height 18
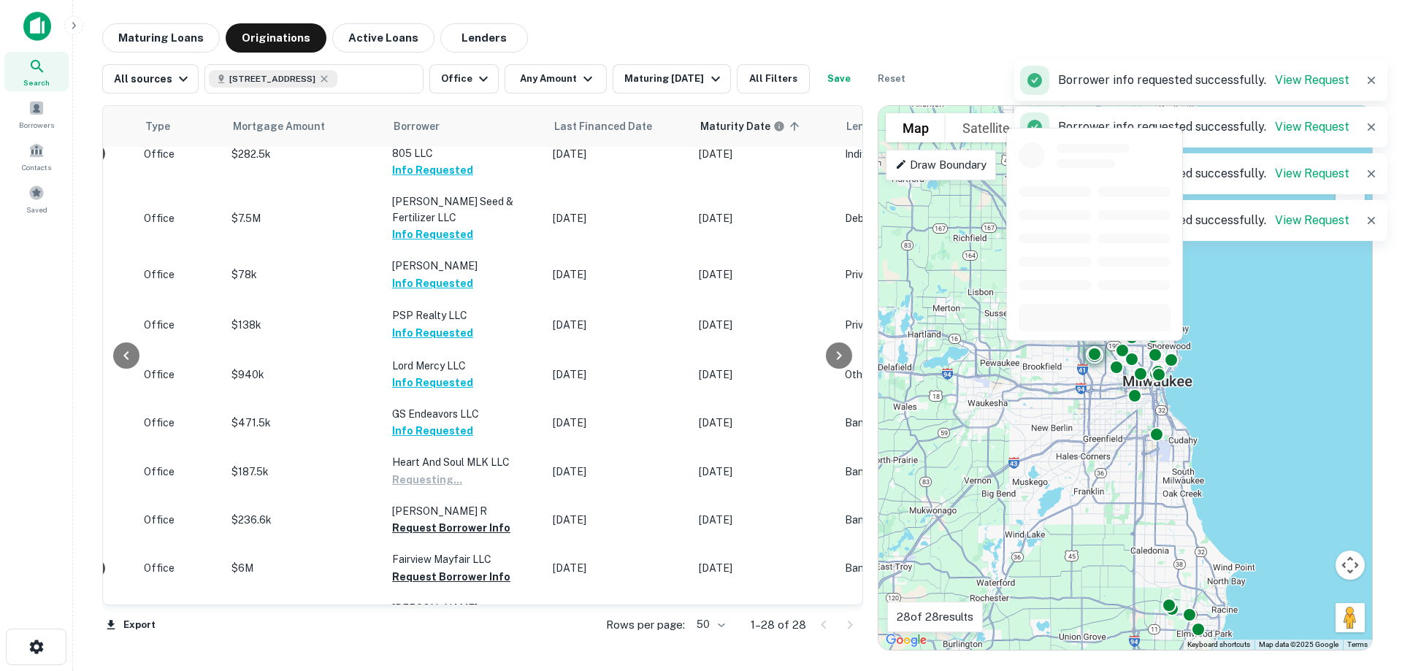
click at [428, 519] on button "Request Borrower Info" at bounding box center [451, 528] width 118 height 18
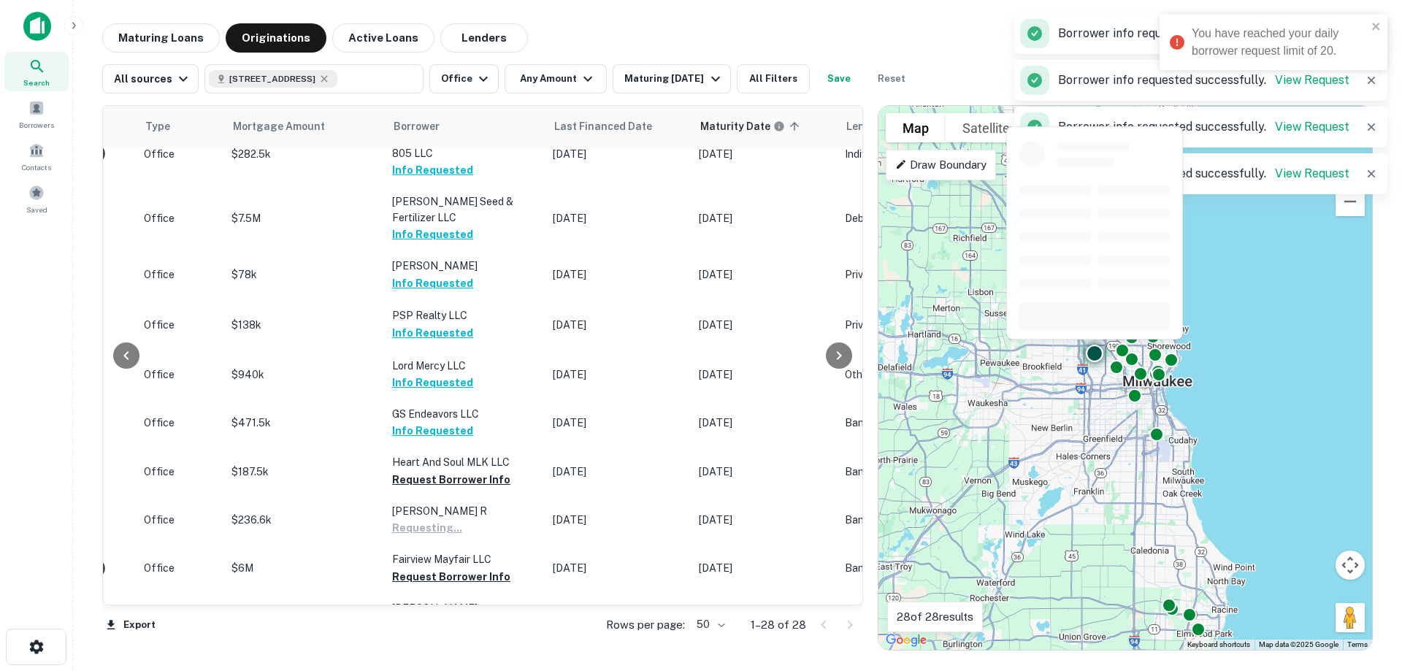
click at [436, 568] on button "Request Borrower Info" at bounding box center [451, 577] width 118 height 18
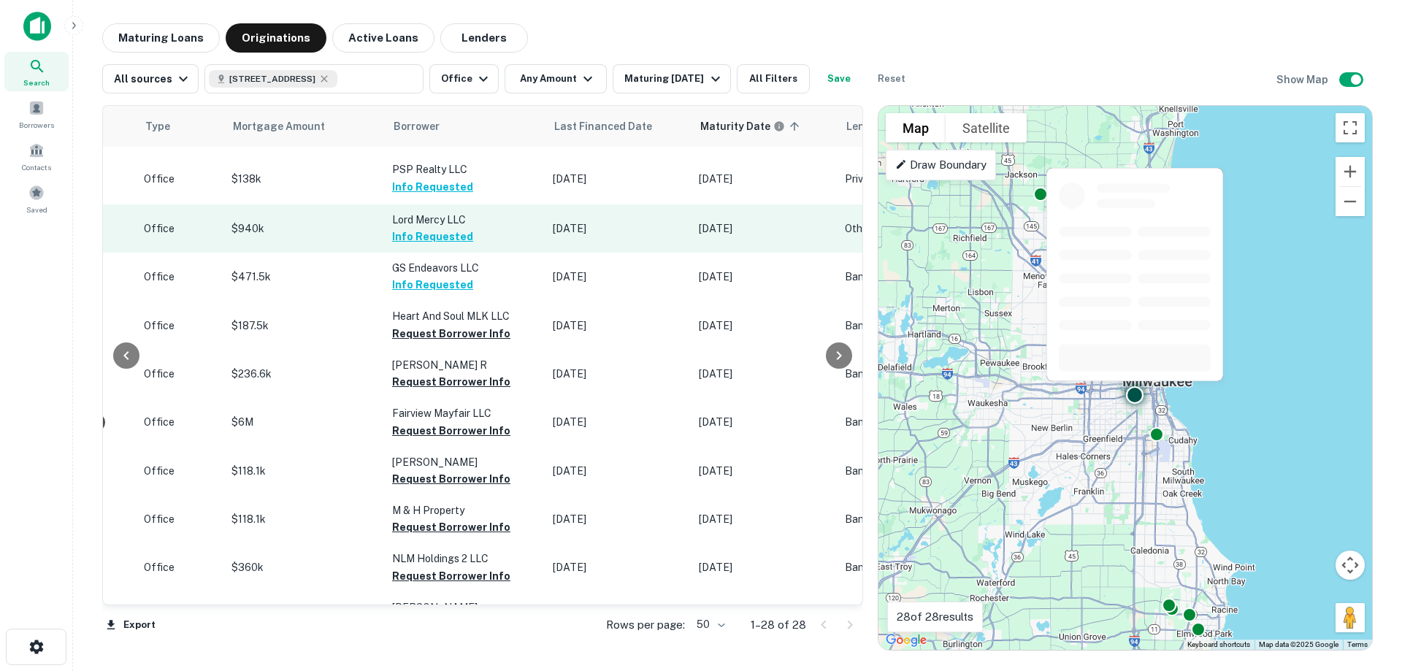
scroll to position [365, 591]
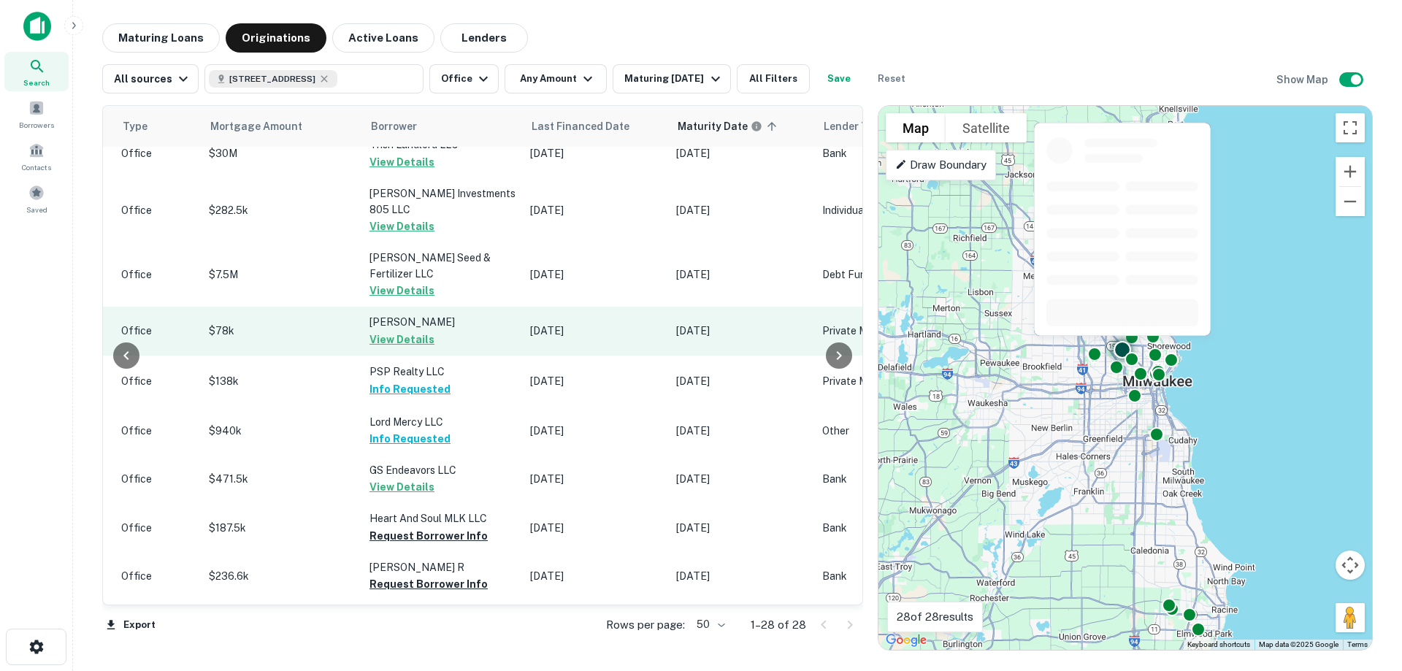
scroll to position [219, 614]
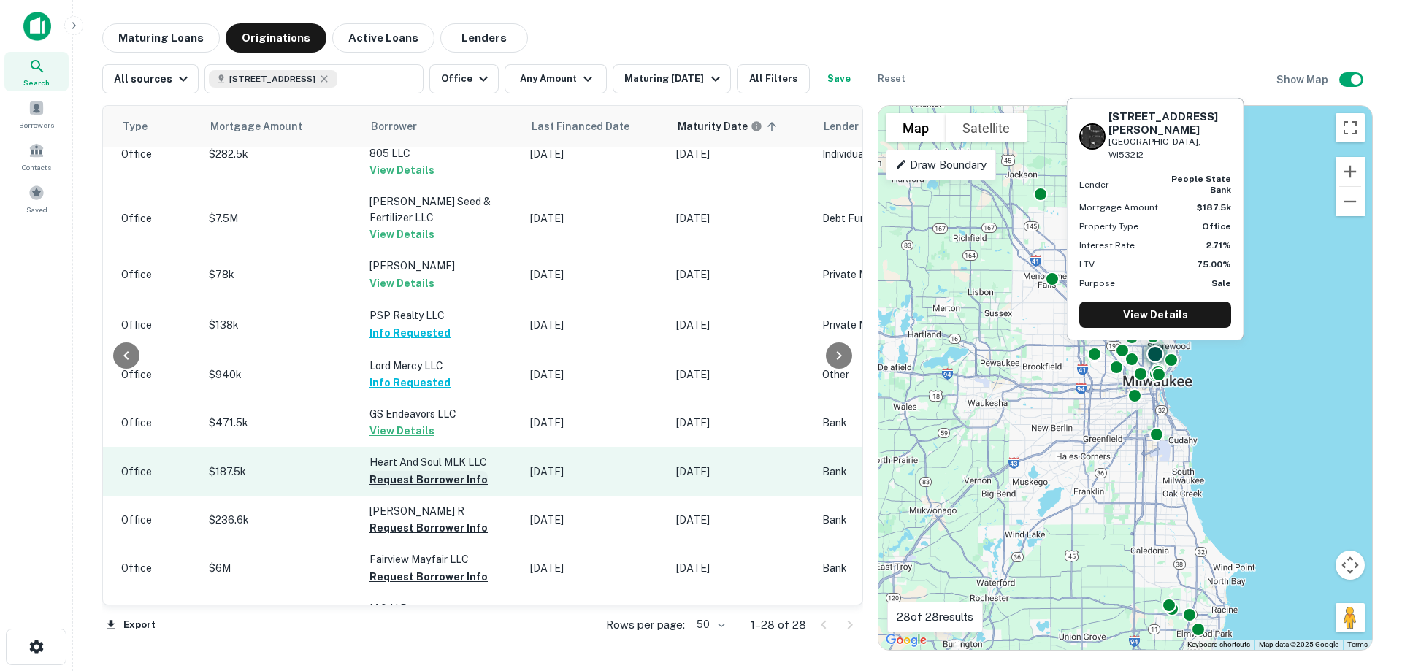
click at [401, 471] on button "Request Borrower Info" at bounding box center [428, 480] width 118 height 18
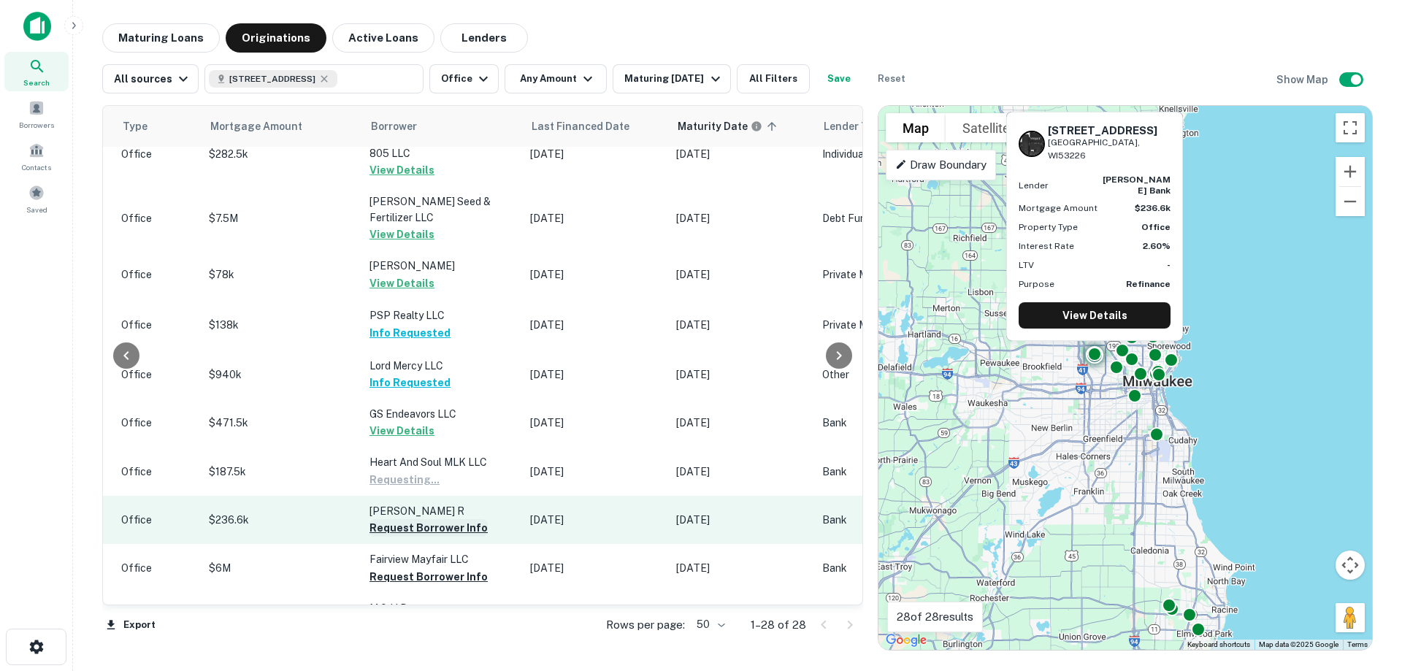
click at [412, 519] on button "Request Borrower Info" at bounding box center [428, 528] width 118 height 18
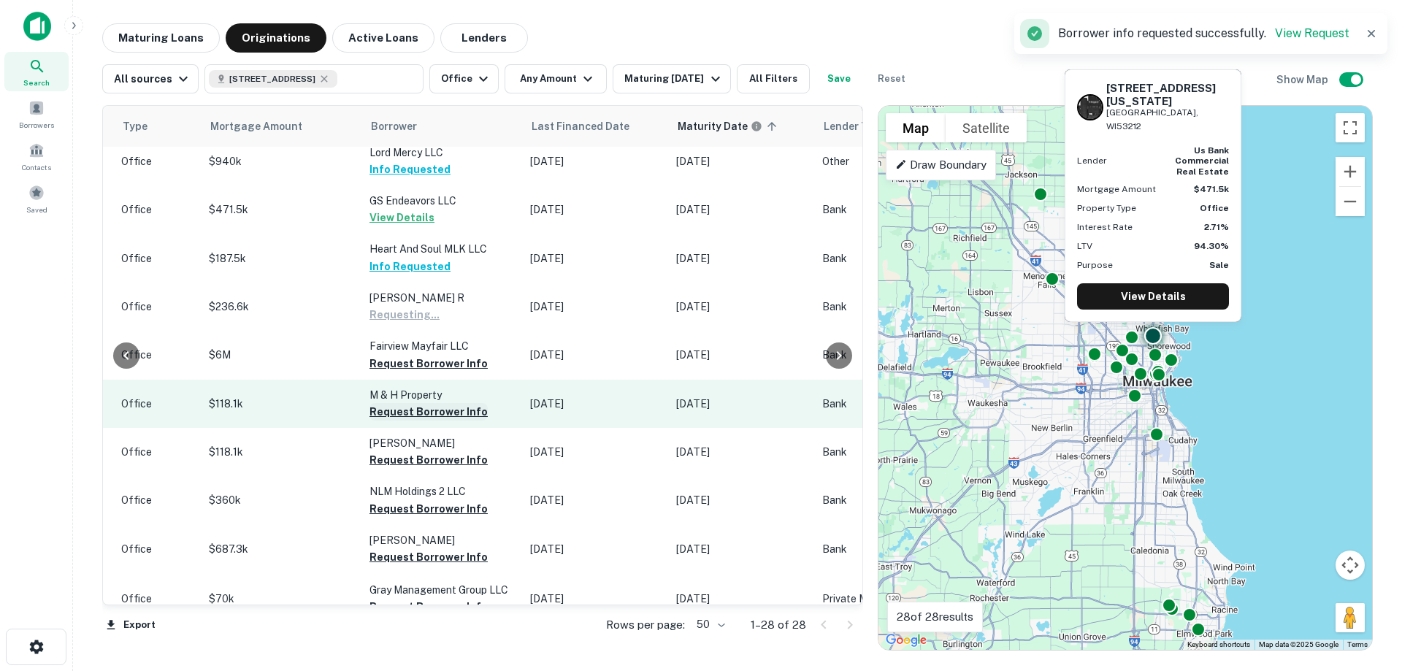
scroll to position [438, 614]
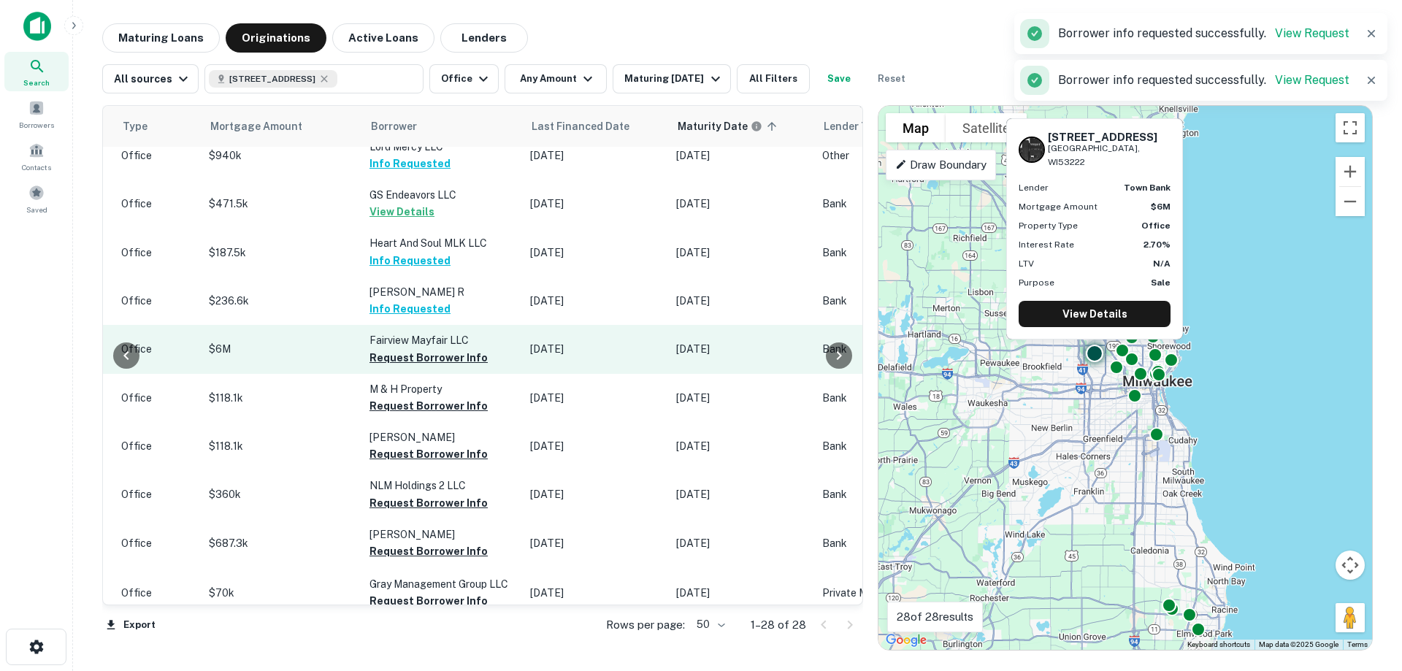
drag, startPoint x: 413, startPoint y: 338, endPoint x: 413, endPoint y: 346, distance: 8.0
click at [413, 349] on button "Request Borrower Info" at bounding box center [428, 358] width 118 height 18
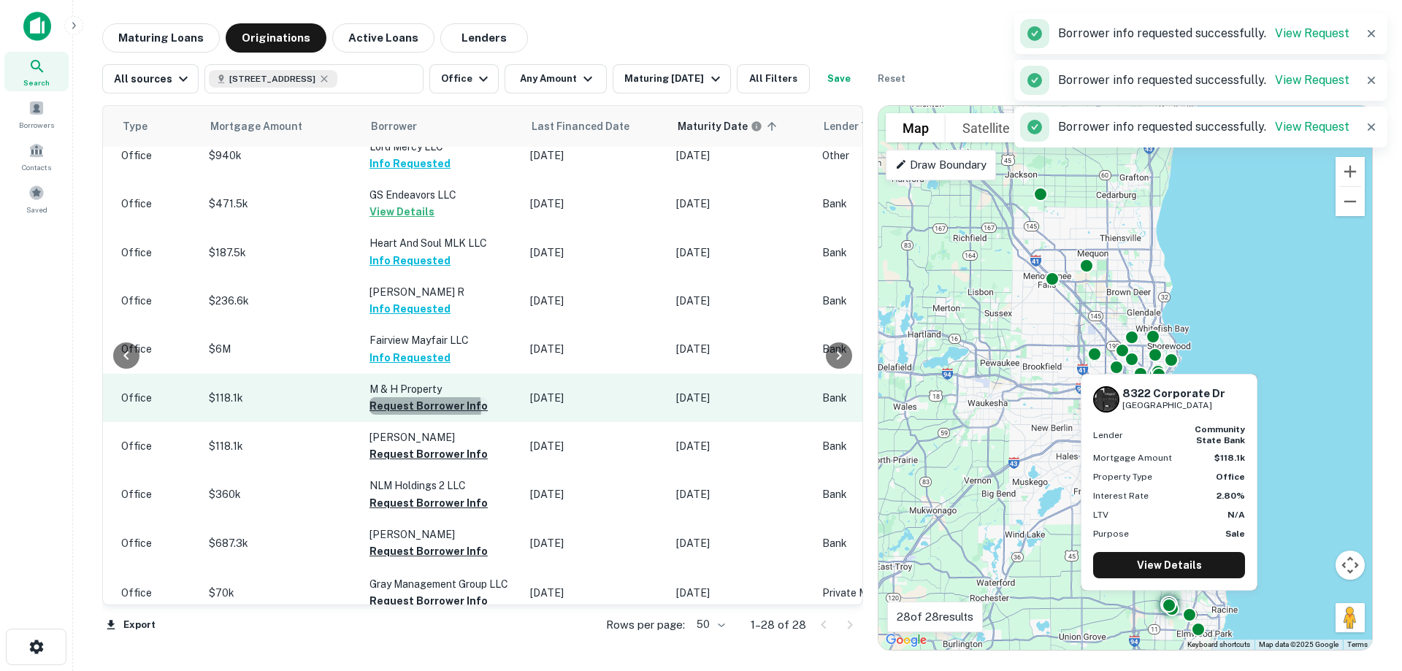
click at [413, 397] on button "Request Borrower Info" at bounding box center [428, 406] width 118 height 18
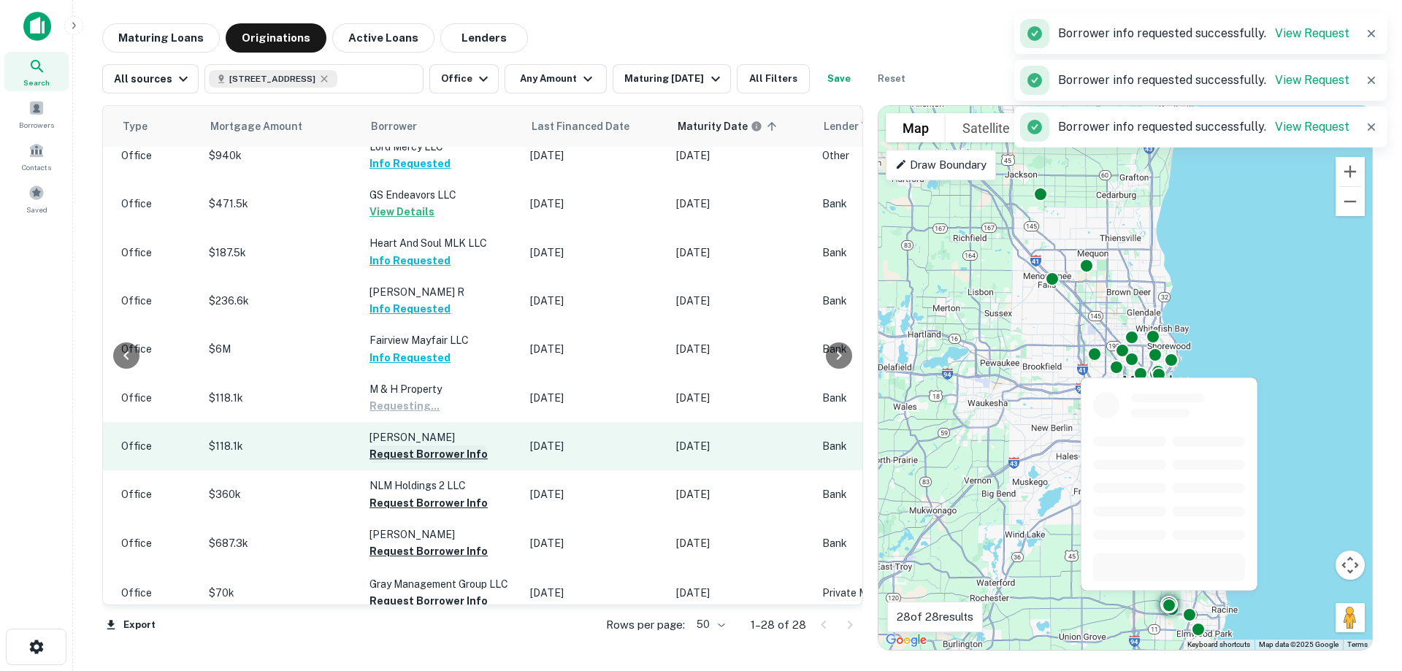
click at [419, 445] on button "Request Borrower Info" at bounding box center [428, 454] width 118 height 18
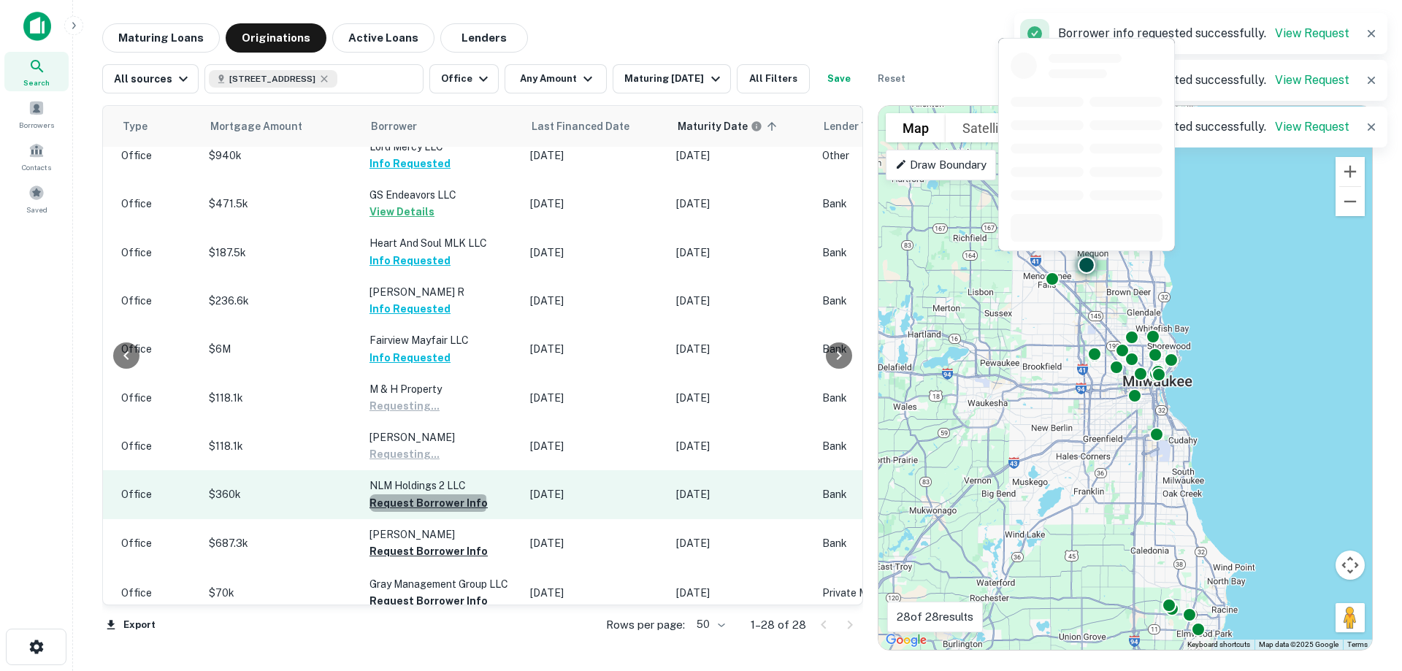
click at [419, 494] on button "Request Borrower Info" at bounding box center [428, 503] width 118 height 18
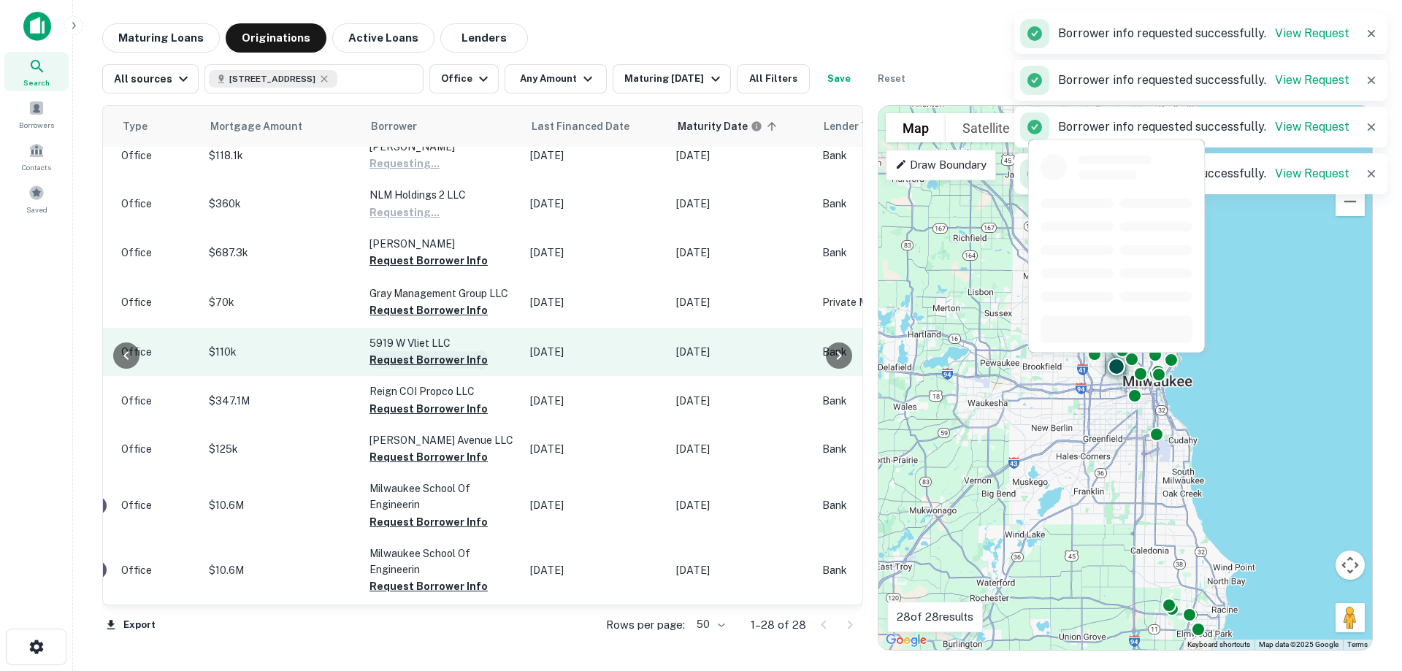
scroll to position [730, 614]
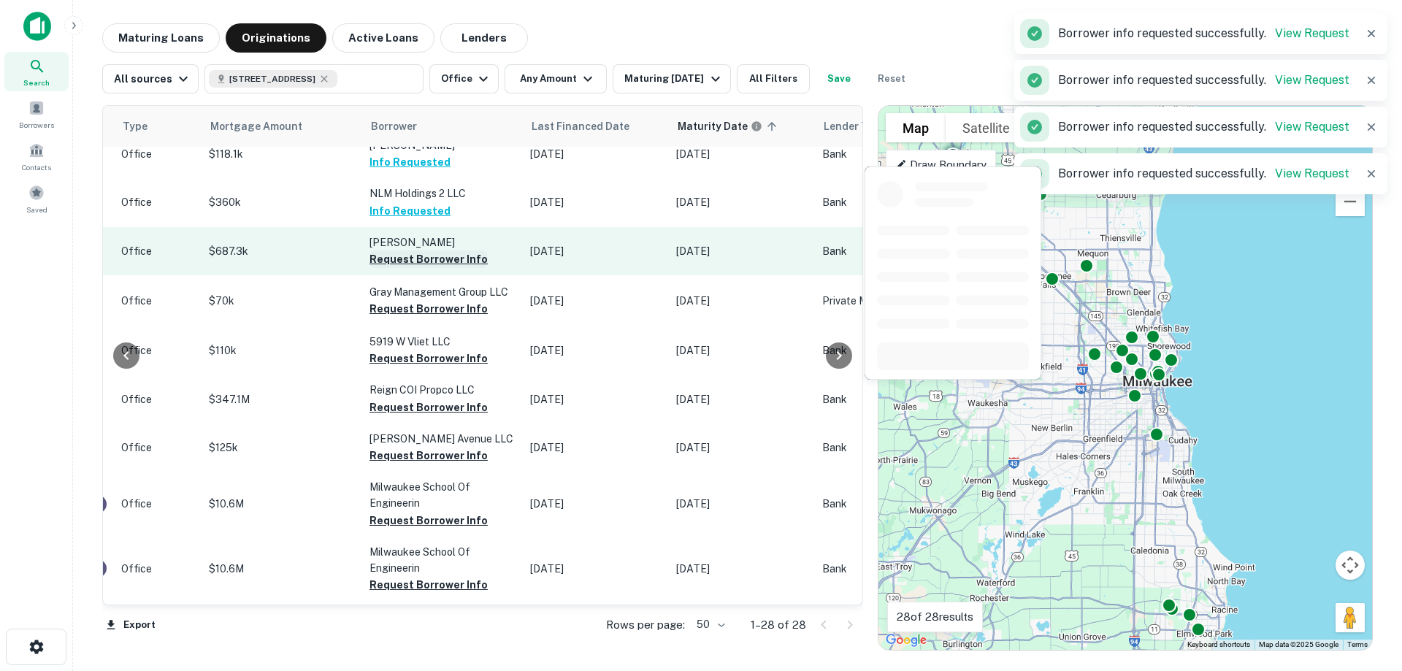
click at [402, 250] on button "Request Borrower Info" at bounding box center [428, 259] width 118 height 18
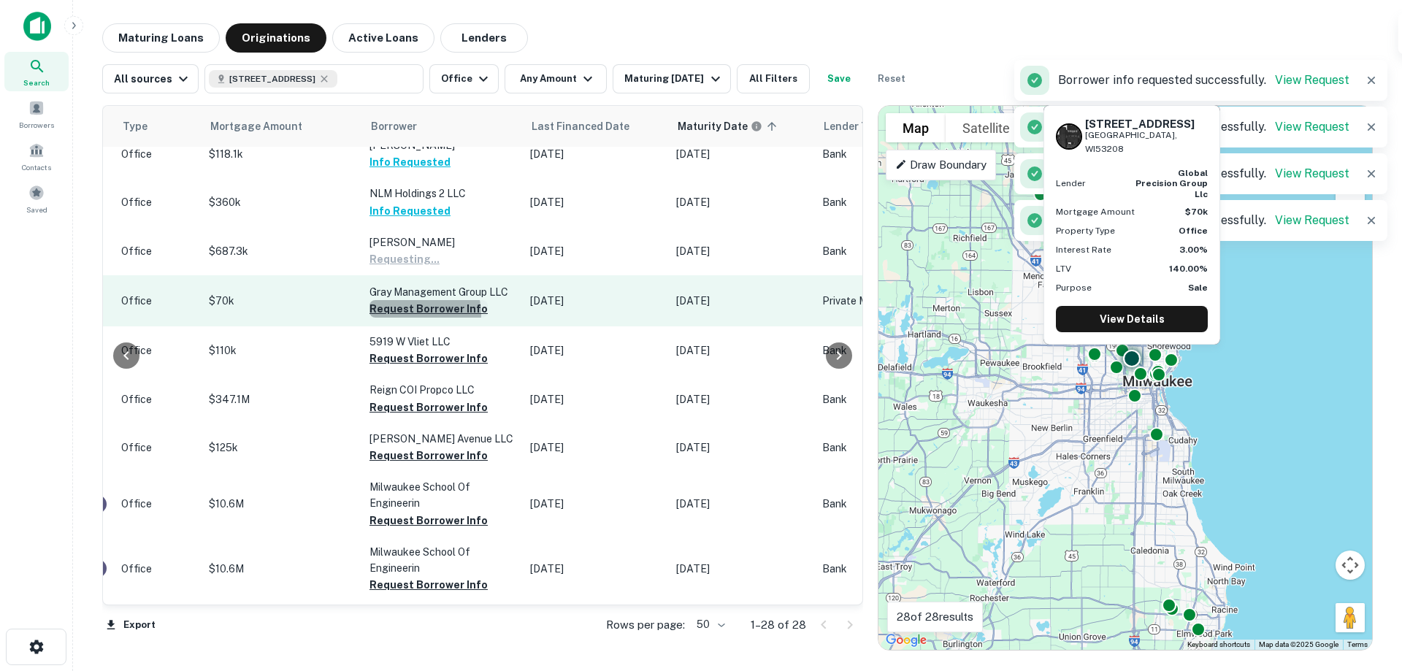
click at [407, 300] on button "Request Borrower Info" at bounding box center [428, 309] width 118 height 18
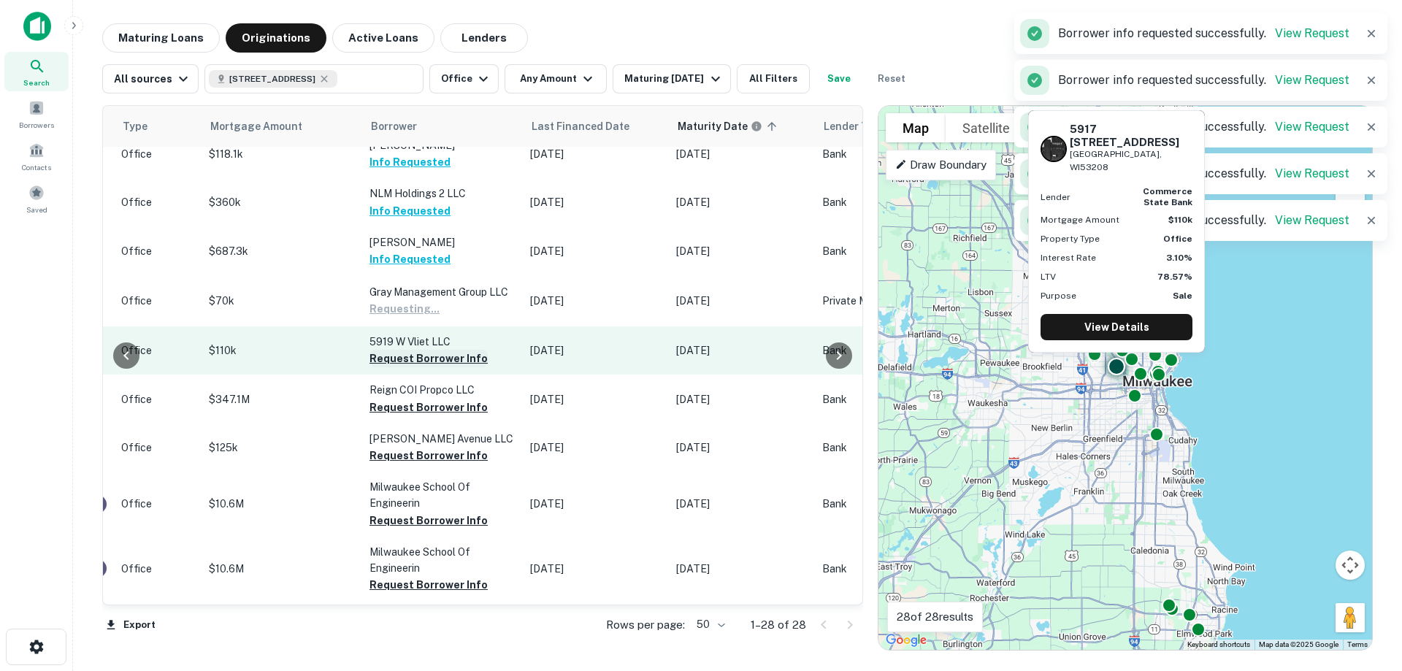
click at [412, 350] on button "Request Borrower Info" at bounding box center [428, 359] width 118 height 18
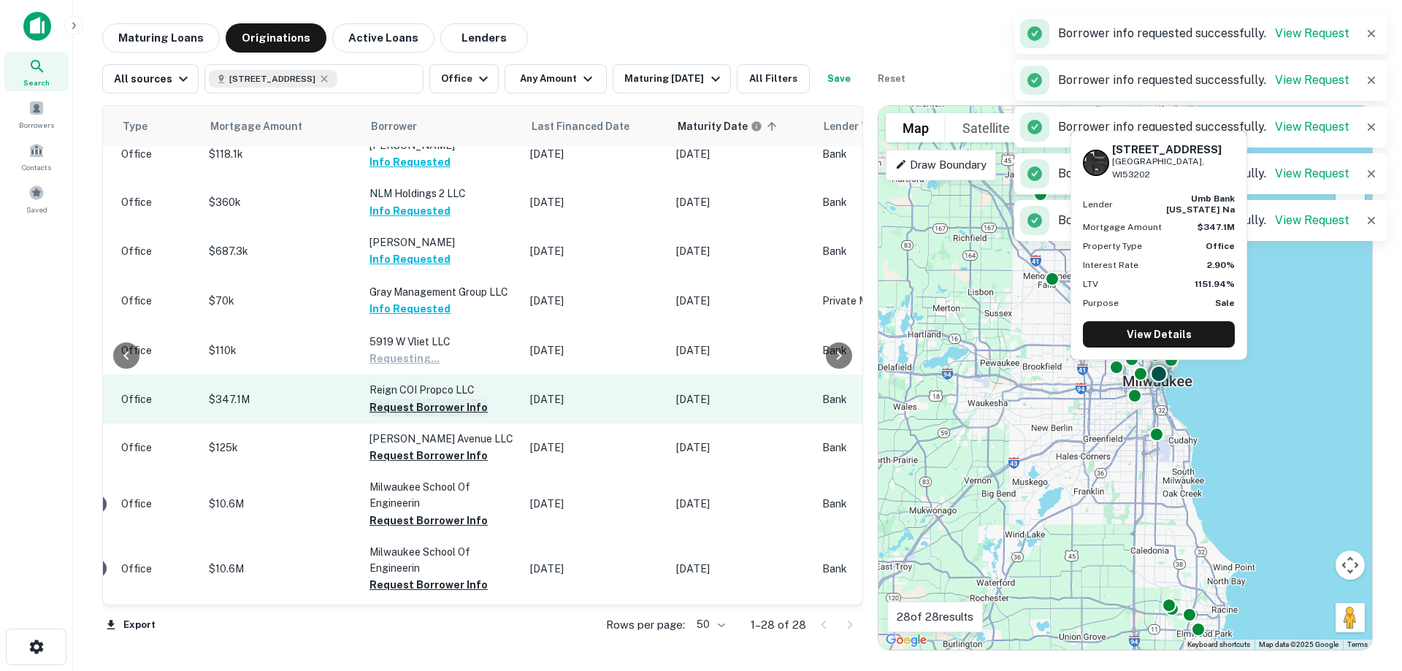
click at [404, 399] on button "Request Borrower Info" at bounding box center [428, 408] width 118 height 18
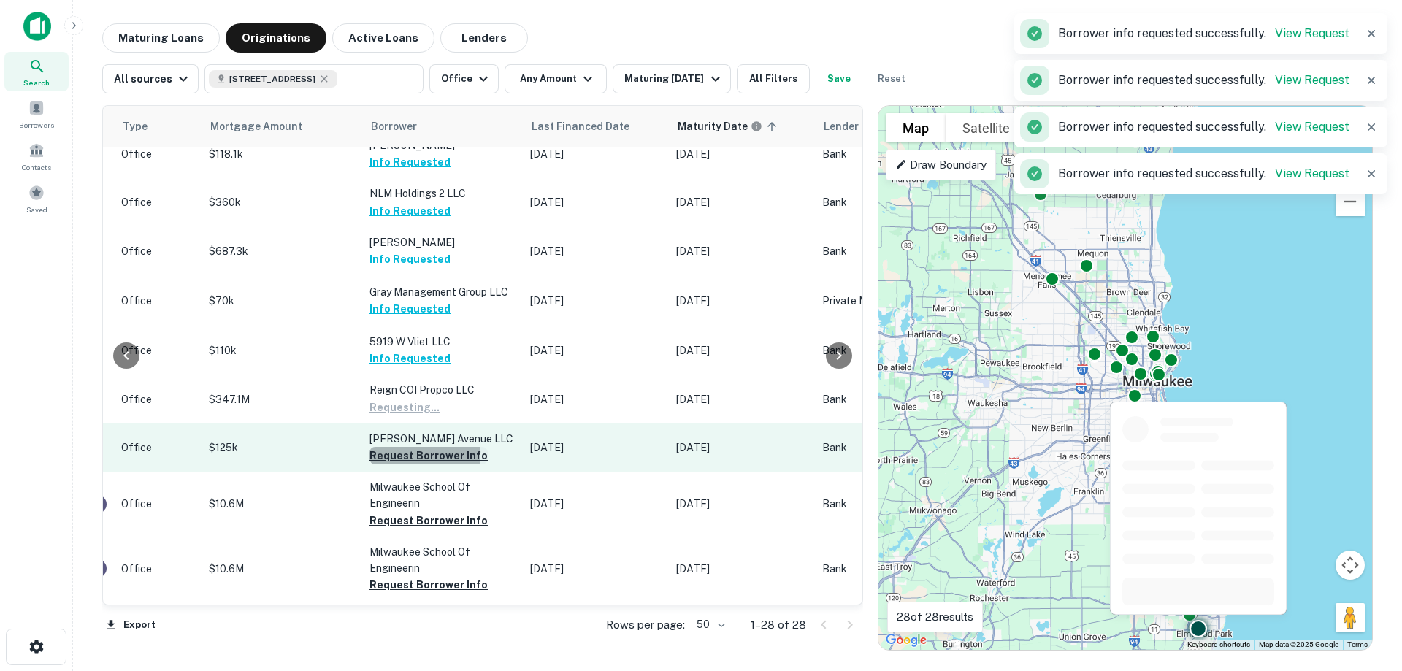
click at [411, 447] on button "Request Borrower Info" at bounding box center [428, 456] width 118 height 18
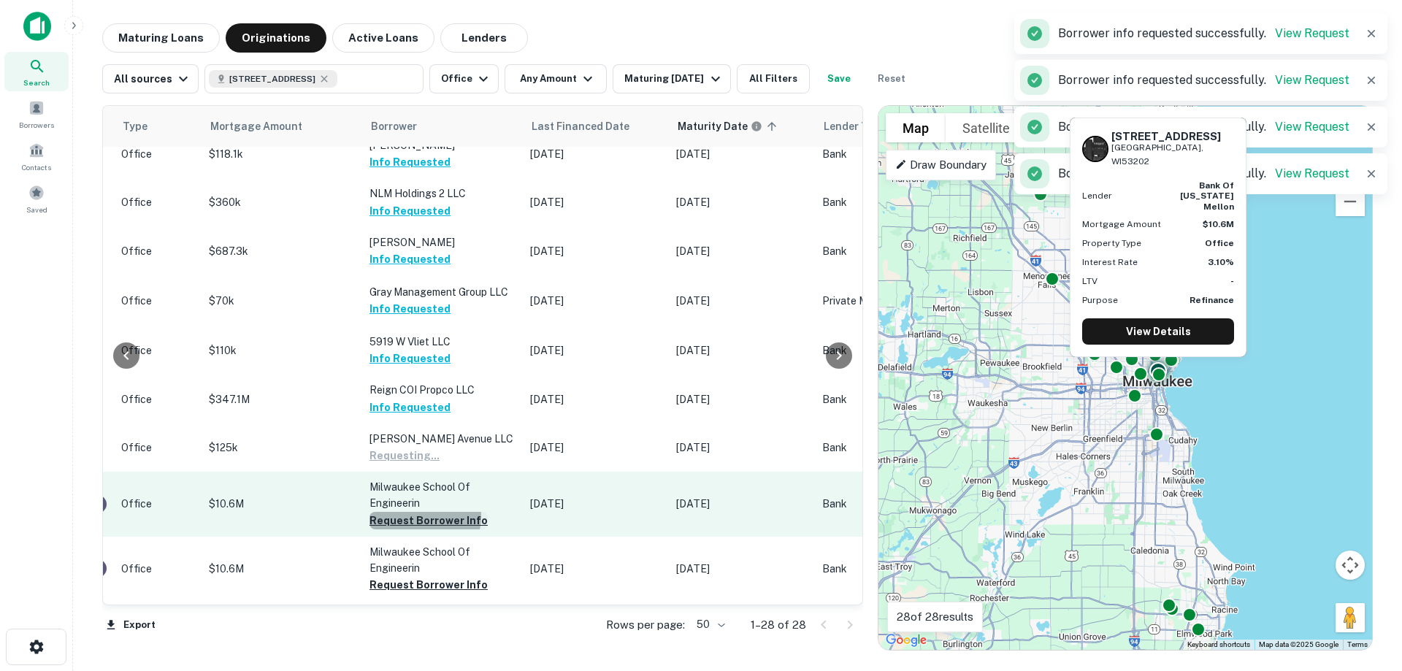
click at [412, 512] on button "Request Borrower Info" at bounding box center [428, 521] width 118 height 18
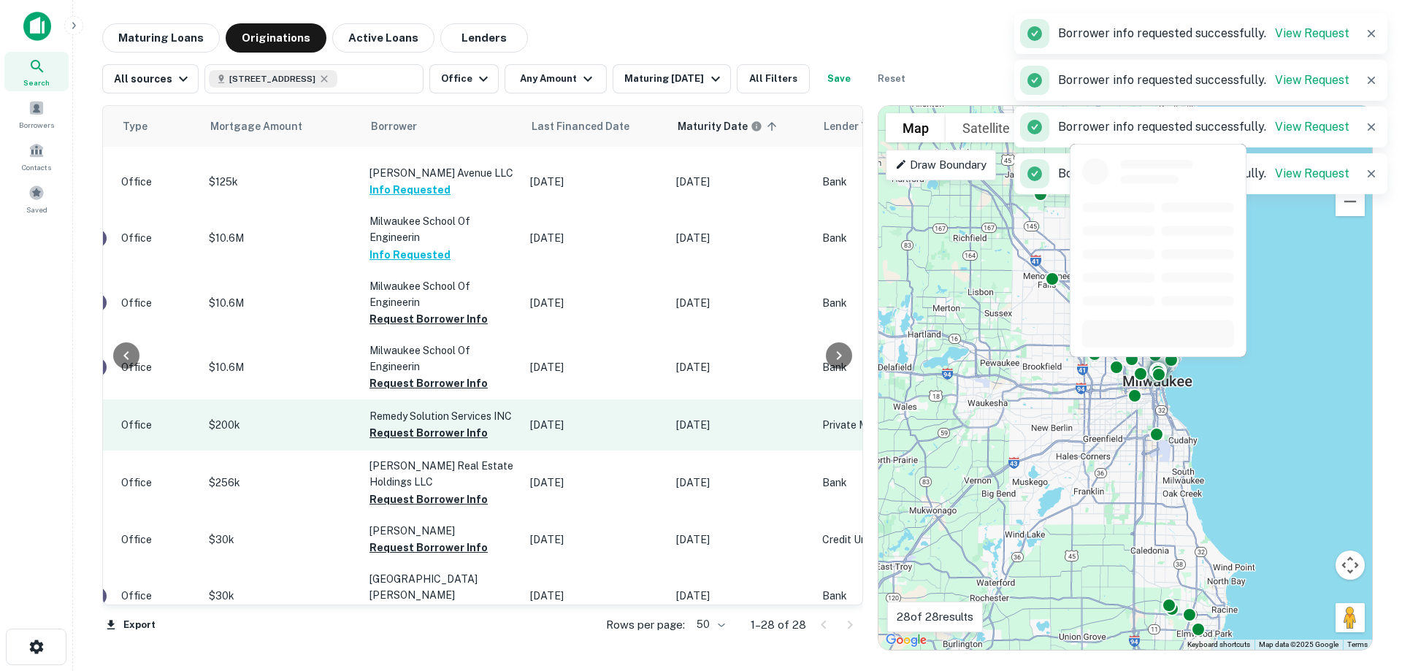
scroll to position [1007, 614]
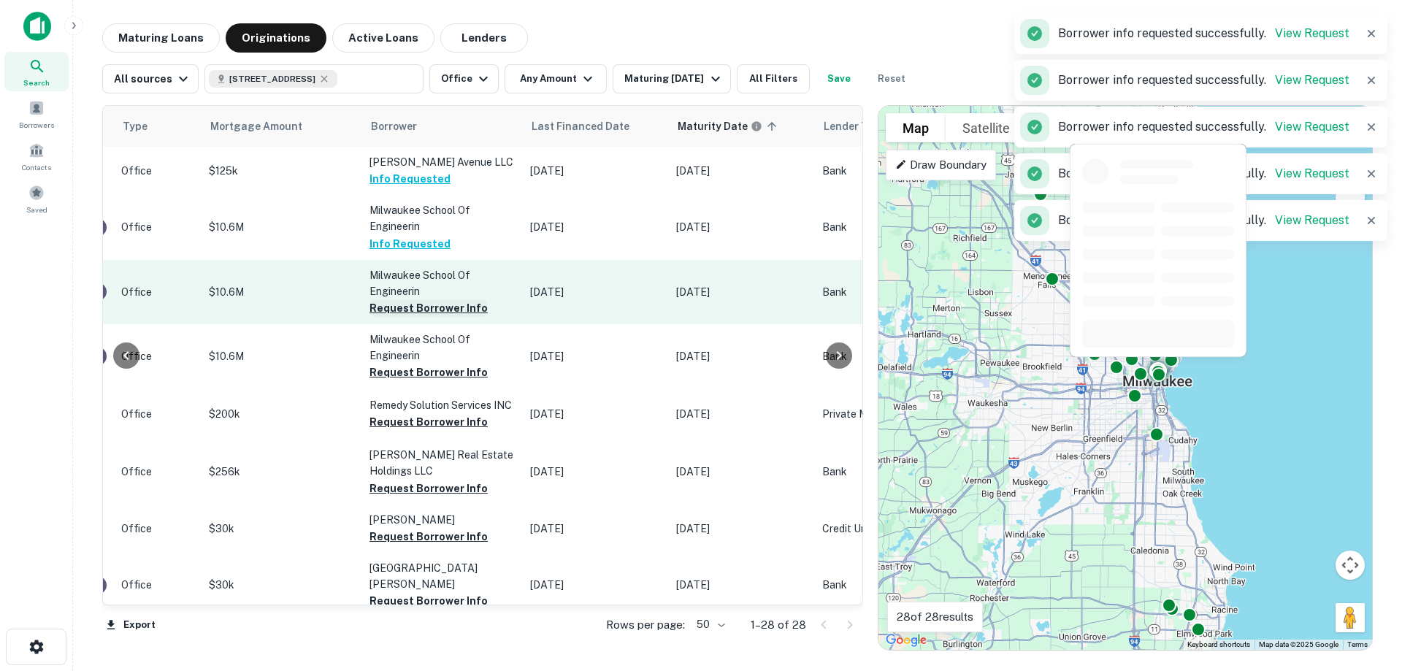
click at [412, 299] on button "Request Borrower Info" at bounding box center [428, 308] width 118 height 18
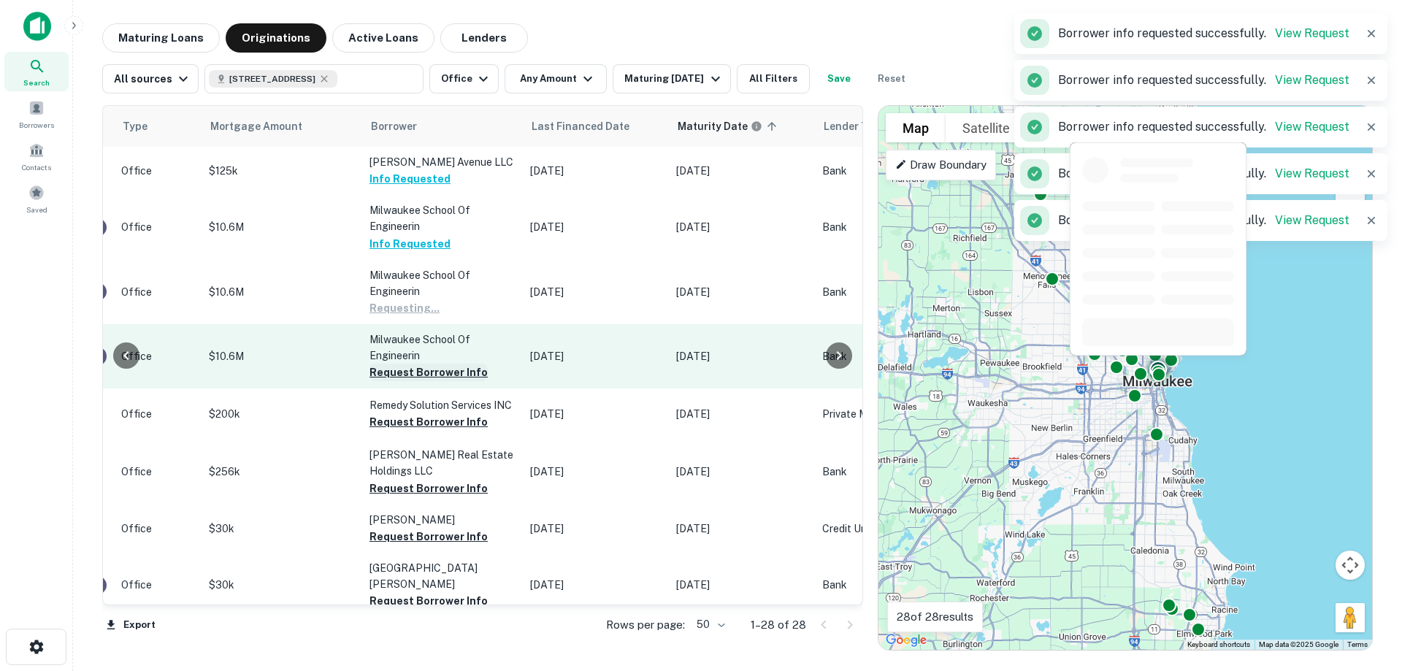
click at [417, 364] on button "Request Borrower Info" at bounding box center [428, 373] width 118 height 18
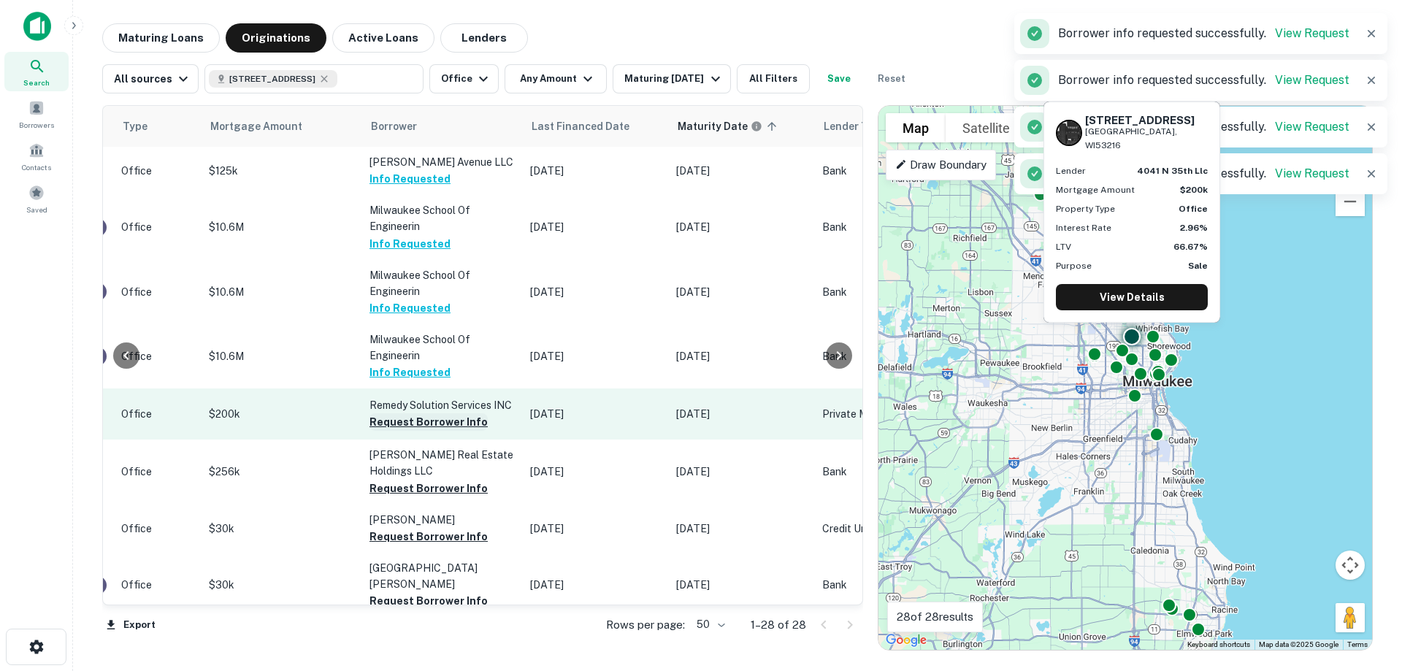
click at [407, 413] on button "Request Borrower Info" at bounding box center [428, 422] width 118 height 18
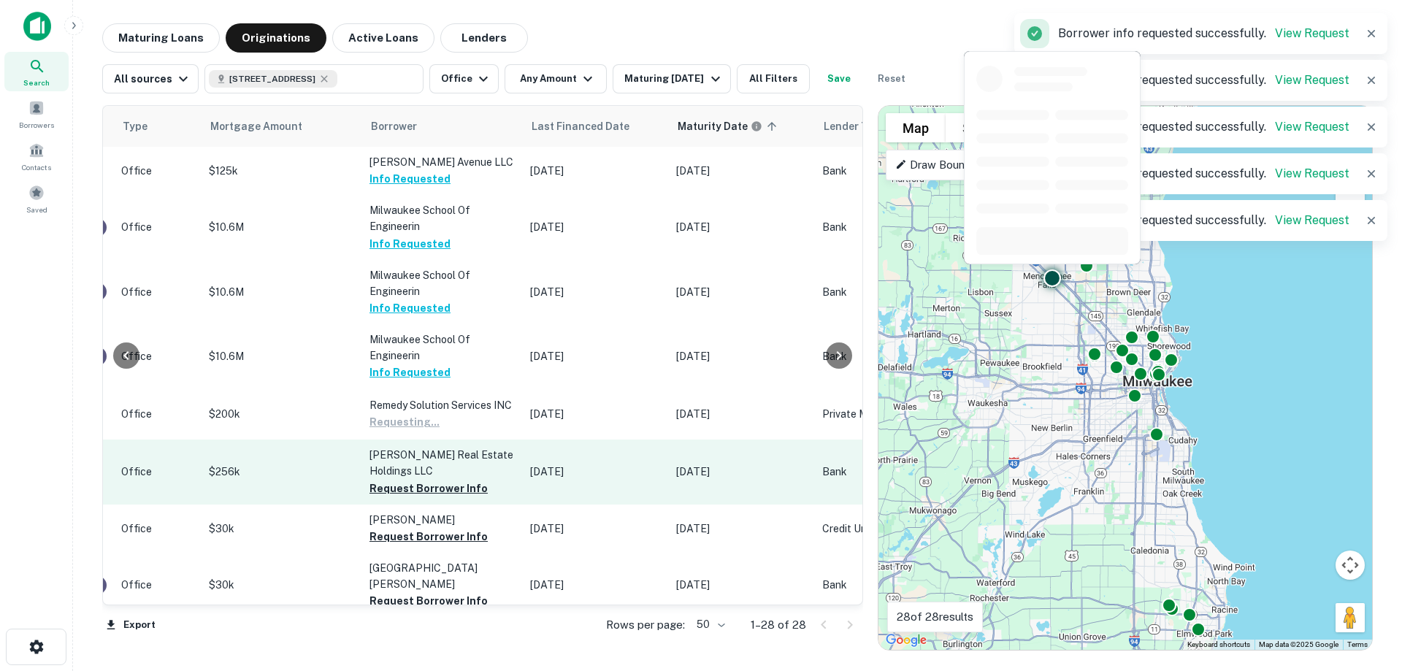
click at [413, 480] on button "Request Borrower Info" at bounding box center [428, 489] width 118 height 18
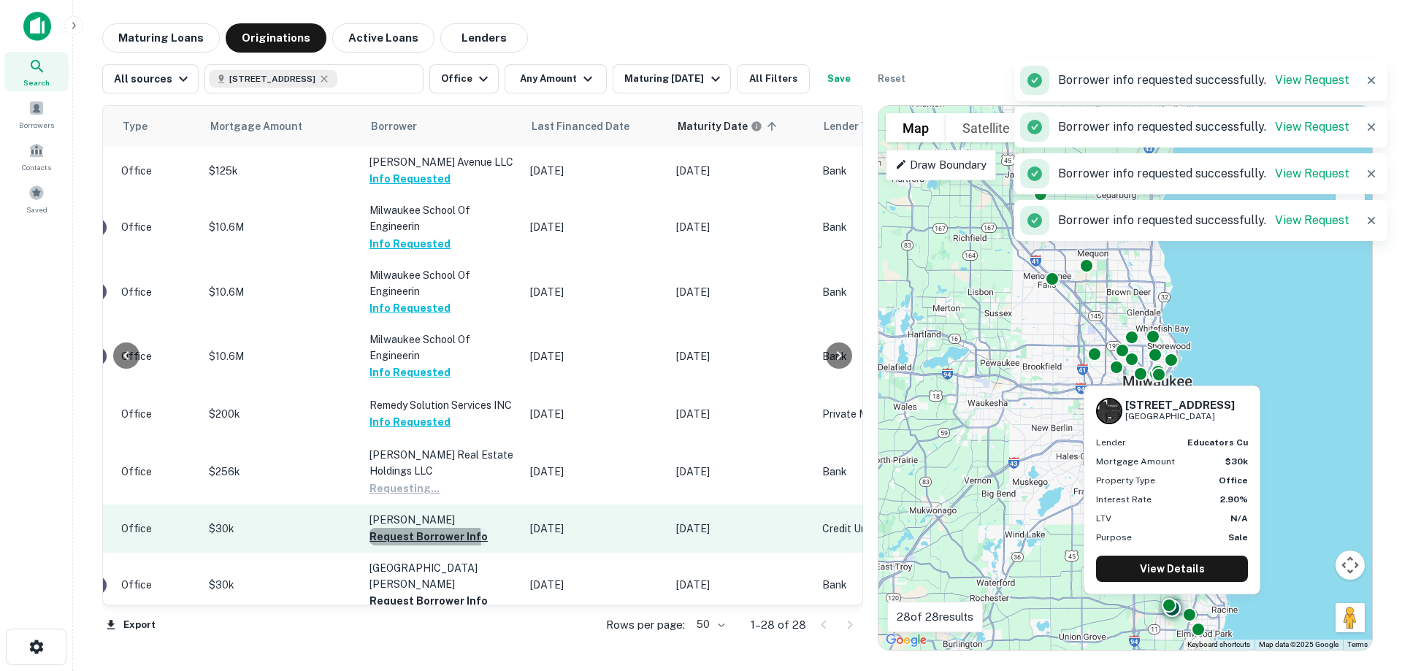
click at [412, 528] on button "Request Borrower Info" at bounding box center [428, 537] width 118 height 18
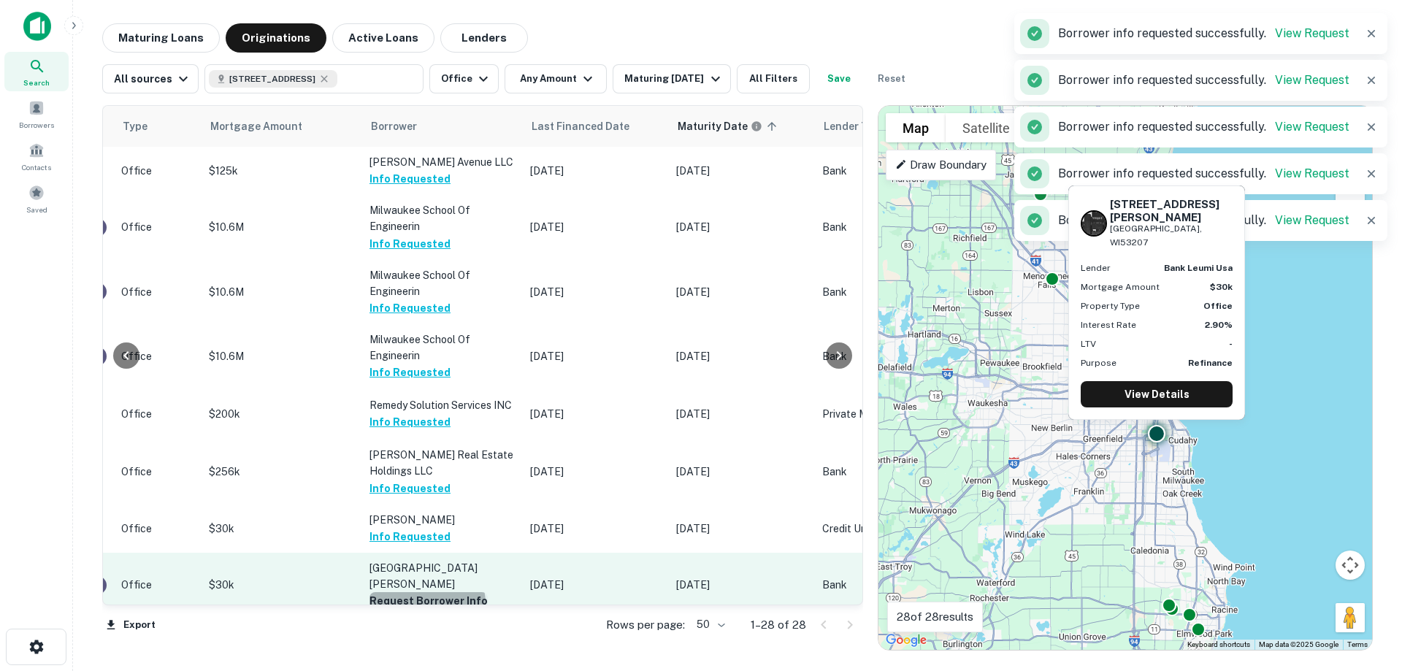
click at [418, 592] on button "Request Borrower Info" at bounding box center [428, 601] width 118 height 18
